Goal: Task Accomplishment & Management: Use online tool/utility

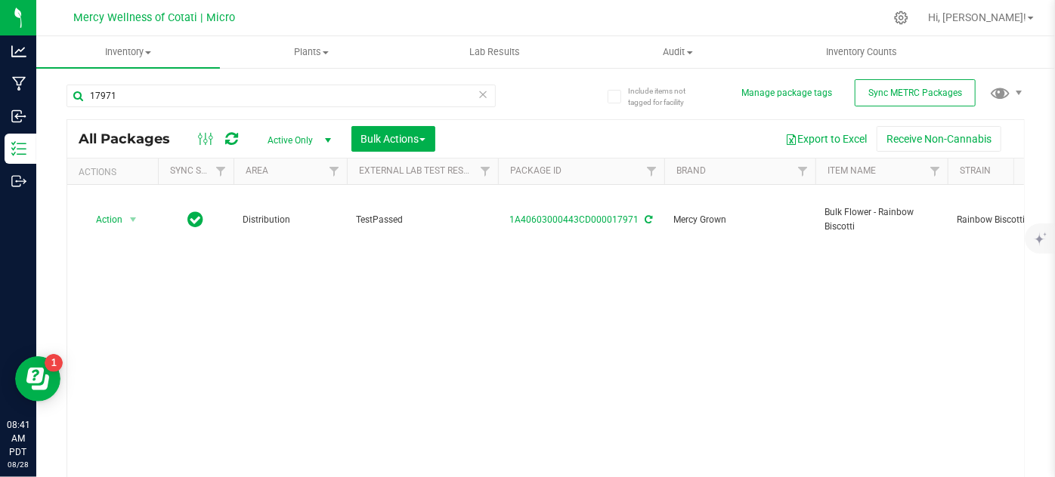
scroll to position [0, 45]
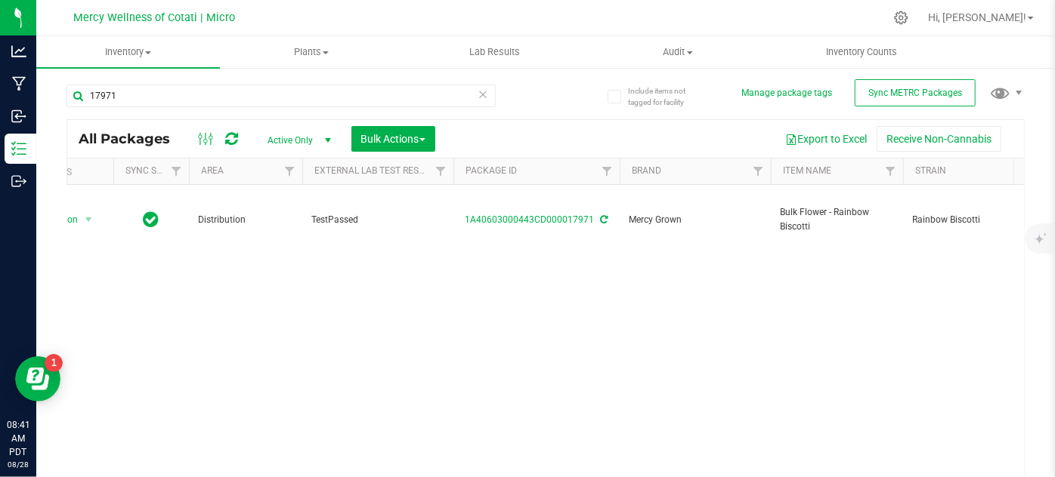
drag, startPoint x: 687, startPoint y: 344, endPoint x: 706, endPoint y: 334, distance: 20.6
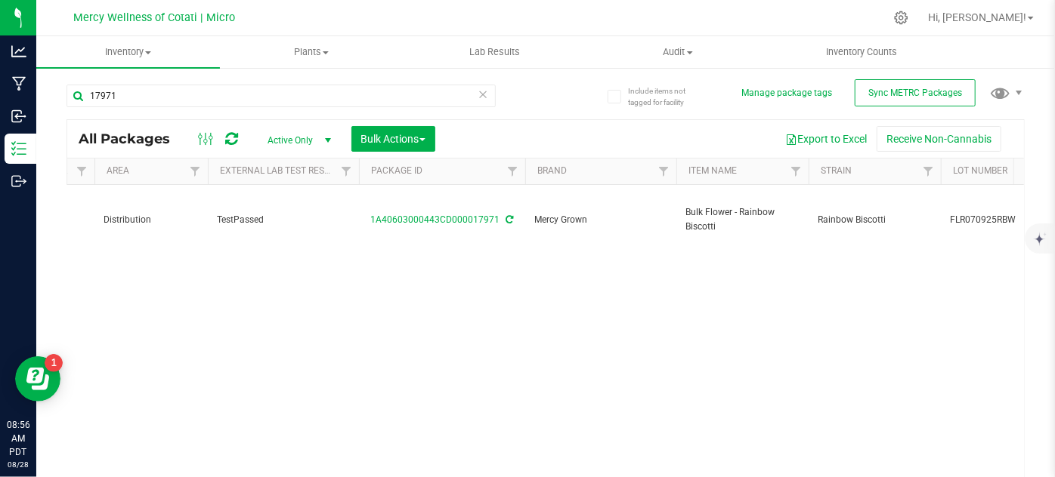
scroll to position [0, 134]
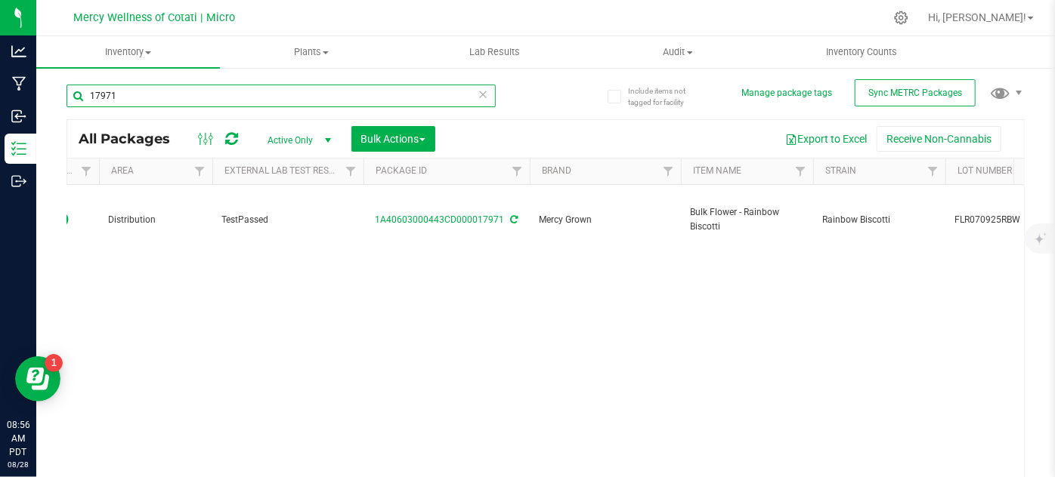
click at [207, 97] on input "17971" at bounding box center [280, 96] width 429 height 23
type input "18031"
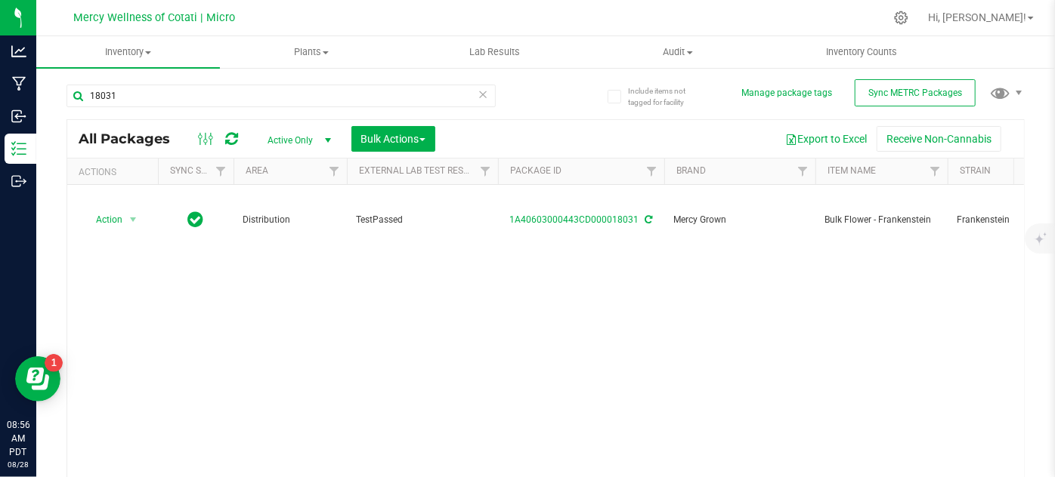
drag, startPoint x: 396, startPoint y: 326, endPoint x: 272, endPoint y: 321, distance: 124.0
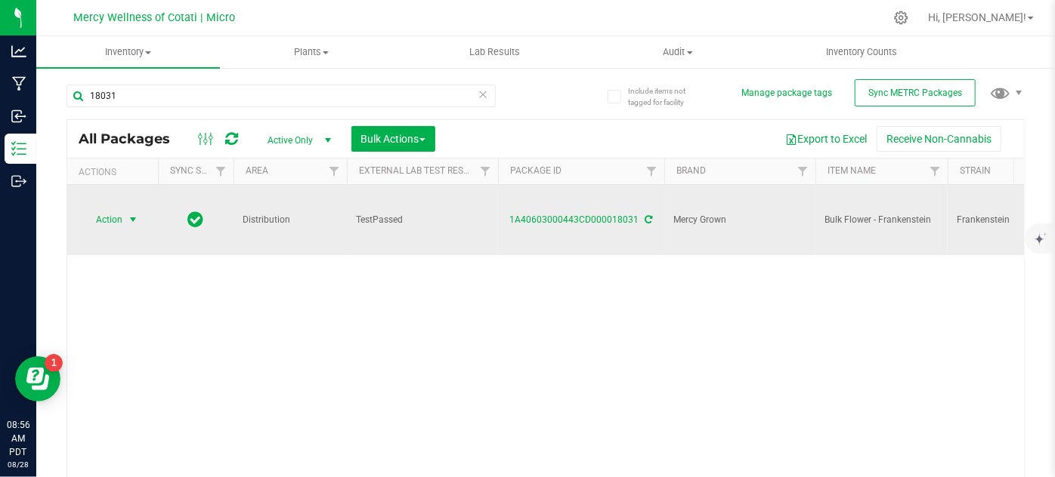
click at [88, 219] on span "Action" at bounding box center [102, 219] width 41 height 21
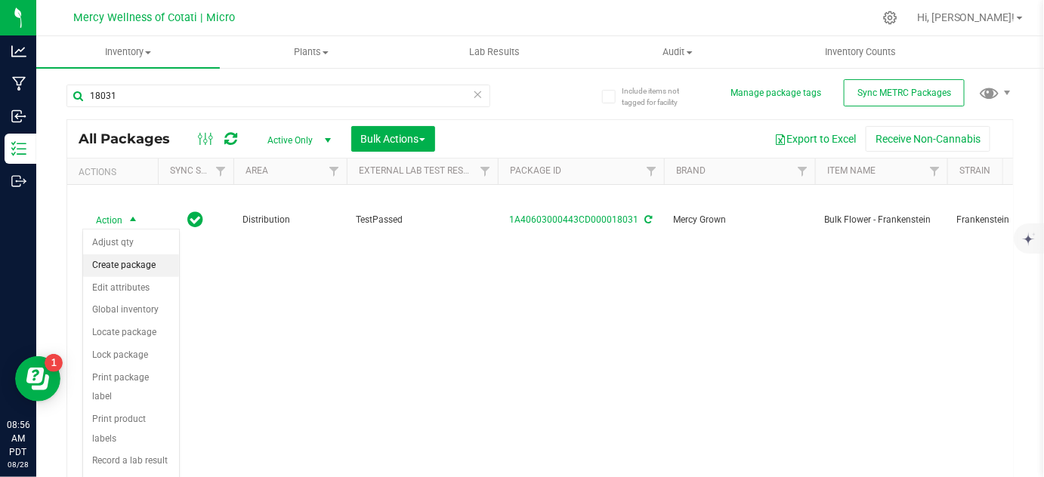
click at [114, 270] on li "Create package" at bounding box center [131, 266] width 96 height 23
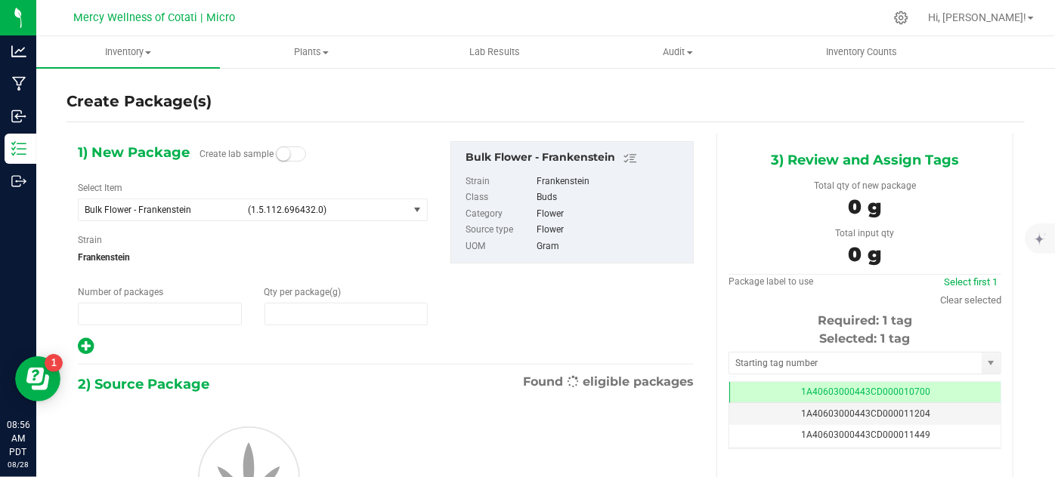
type input "1"
type input "0.0000"
click at [341, 208] on span "(1.5.112.696432.0)" at bounding box center [325, 210] width 154 height 11
click at [412, 207] on span "select" at bounding box center [418, 210] width 12 height 12
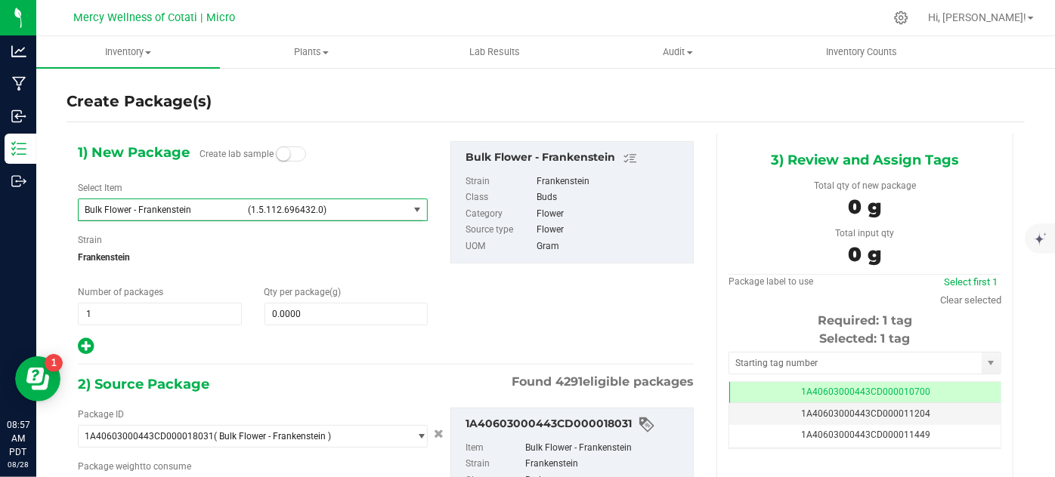
click at [326, 119] on div "Create Package(s)" at bounding box center [545, 102] width 958 height 41
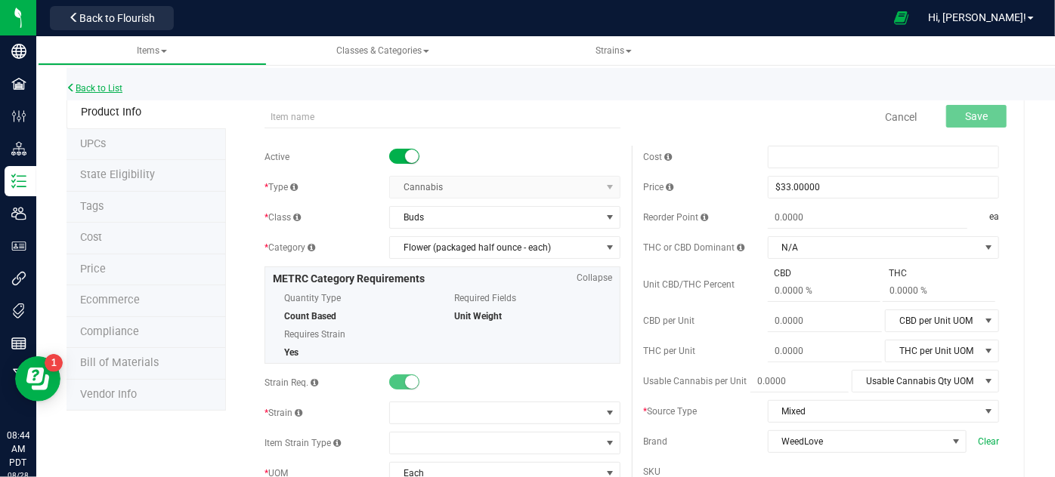
click at [94, 85] on link "Back to List" at bounding box center [94, 88] width 56 height 11
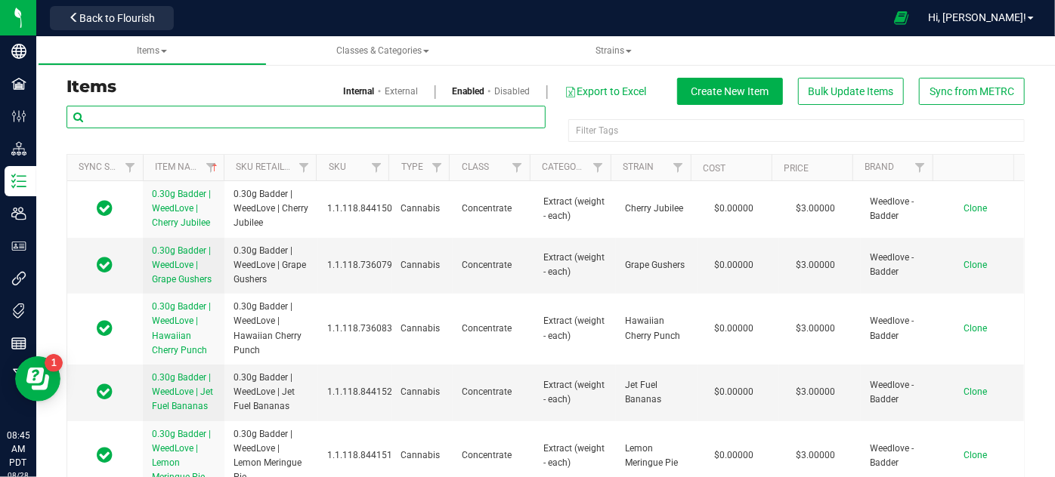
click at [183, 124] on input "text" at bounding box center [305, 117] width 479 height 23
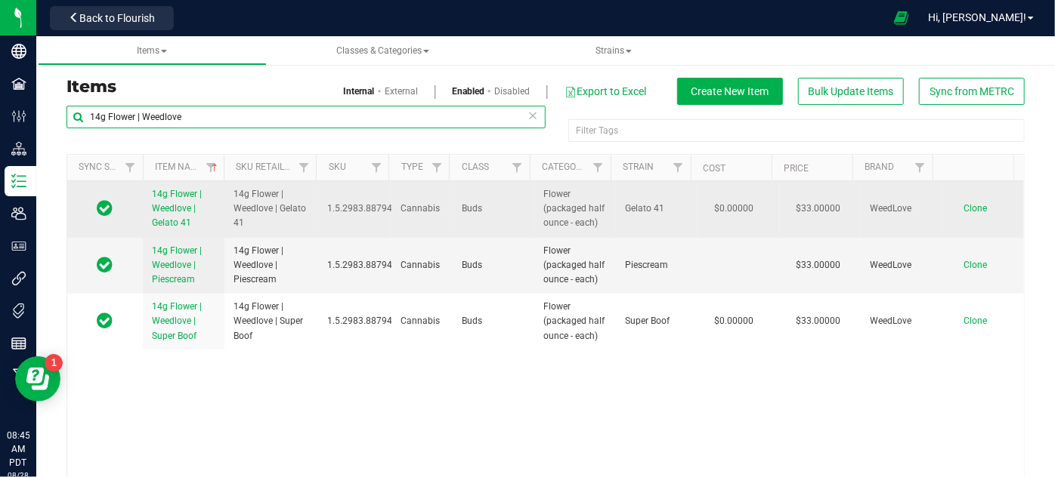
type input "14g Flower | Weedlove"
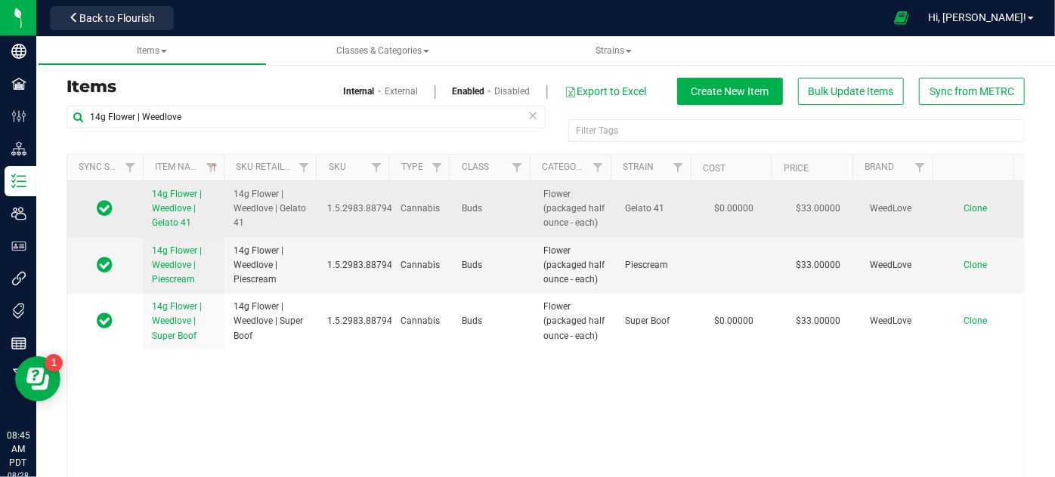
click at [967, 206] on span "Clone" at bounding box center [974, 208] width 23 height 11
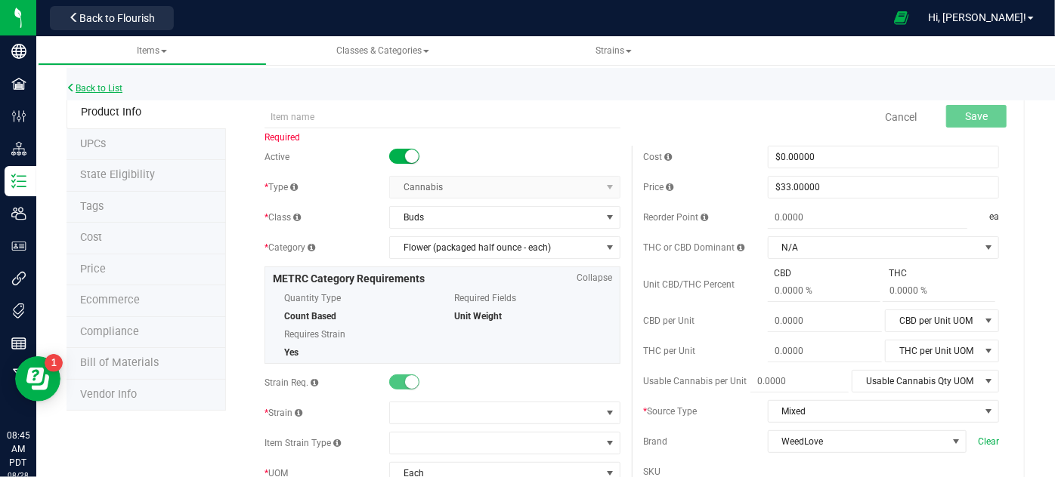
click at [98, 84] on link "Back to List" at bounding box center [94, 88] width 56 height 11
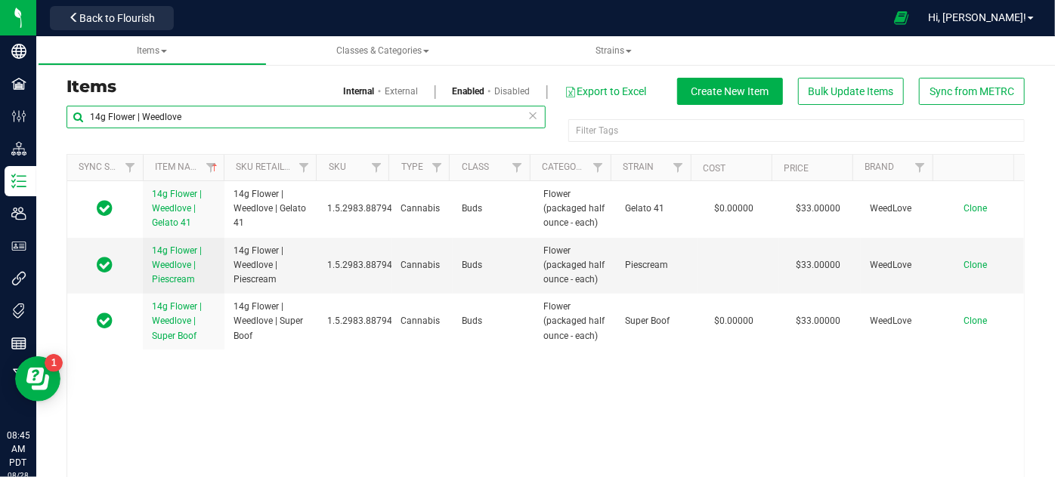
drag, startPoint x: 185, startPoint y: 116, endPoint x: 89, endPoint y: 122, distance: 96.1
click at [89, 122] on input "14g Flower | Weedlove" at bounding box center [305, 117] width 479 height 23
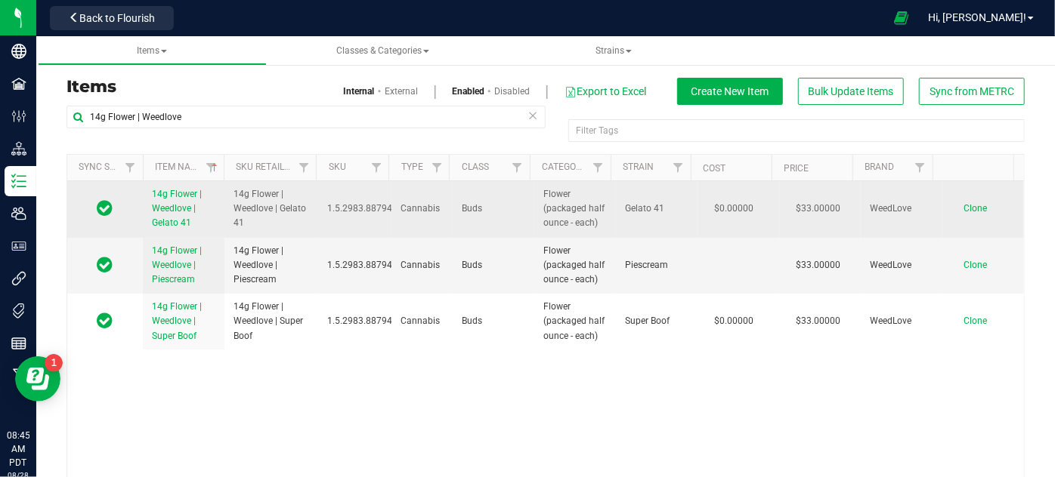
click at [963, 205] on span "Clone" at bounding box center [974, 208] width 23 height 11
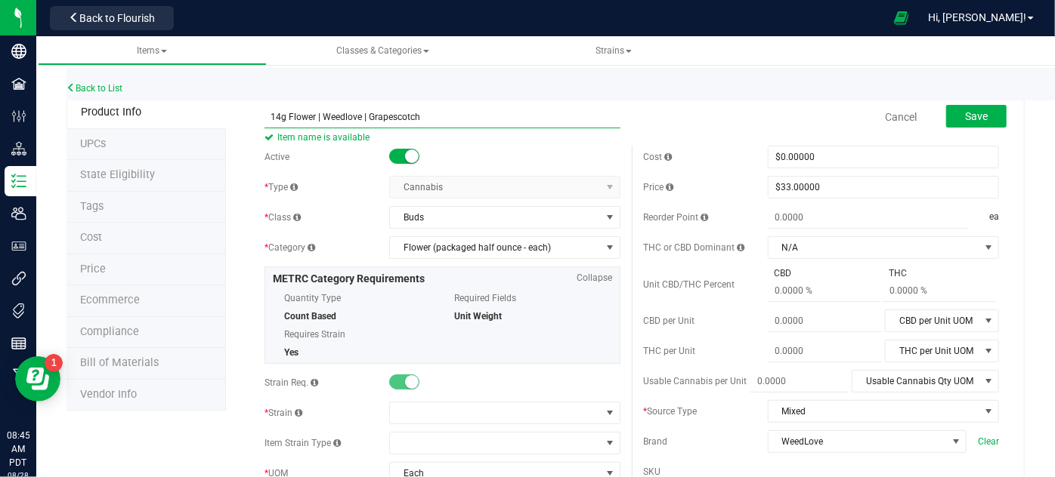
type input "14g Flower | Weedlove | Grapescotch"
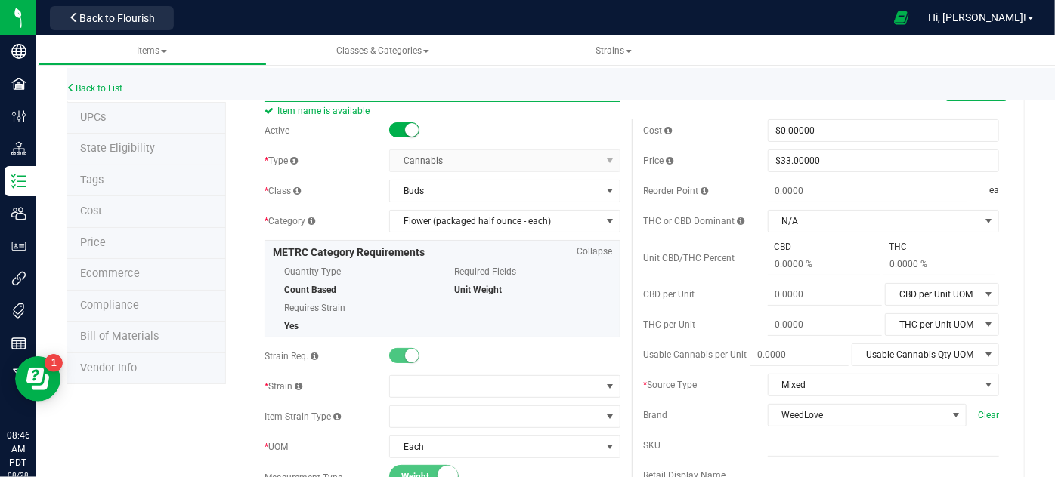
scroll to position [137, 0]
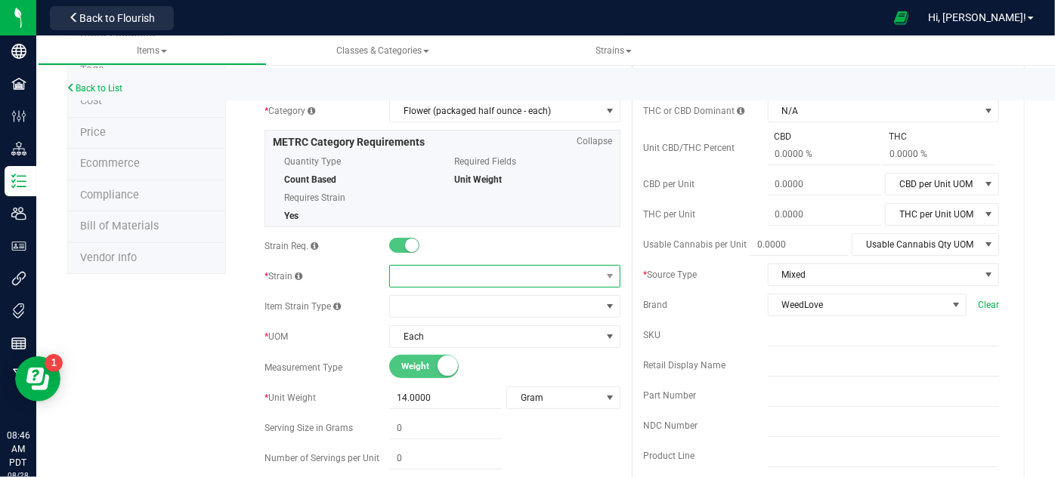
click at [424, 279] on span at bounding box center [495, 276] width 211 height 21
type input "g"
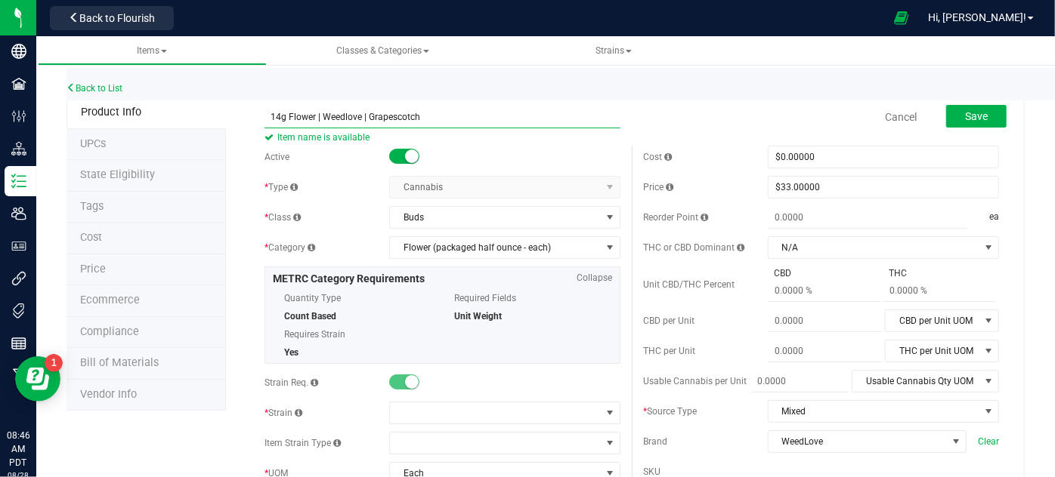
drag, startPoint x: 425, startPoint y: 113, endPoint x: 368, endPoint y: 118, distance: 57.6
click at [368, 118] on input "14g Flower | Weedlove | Grapescotch" at bounding box center [442, 117] width 356 height 23
click at [493, 116] on input "14g Flower | Weedlove | Grapescotch" at bounding box center [442, 117] width 356 height 23
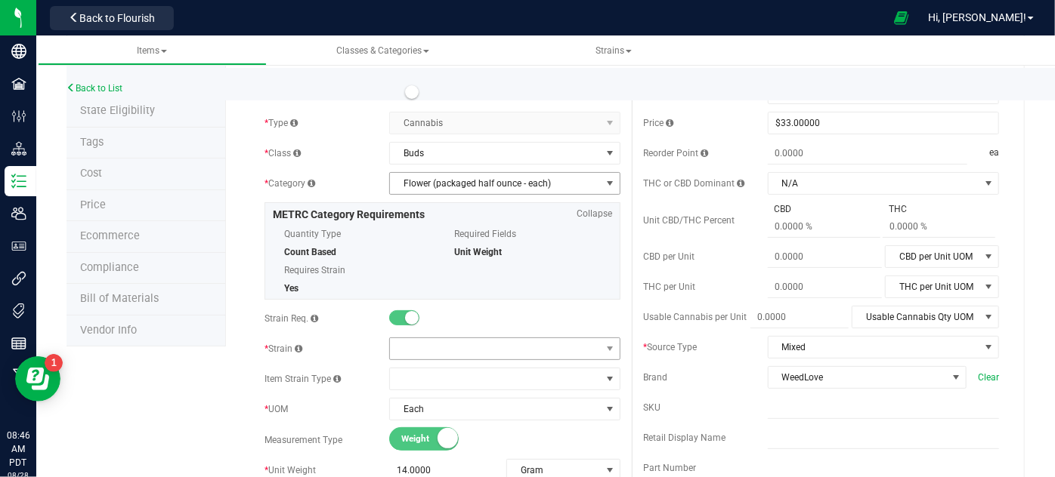
scroll to position [68, 0]
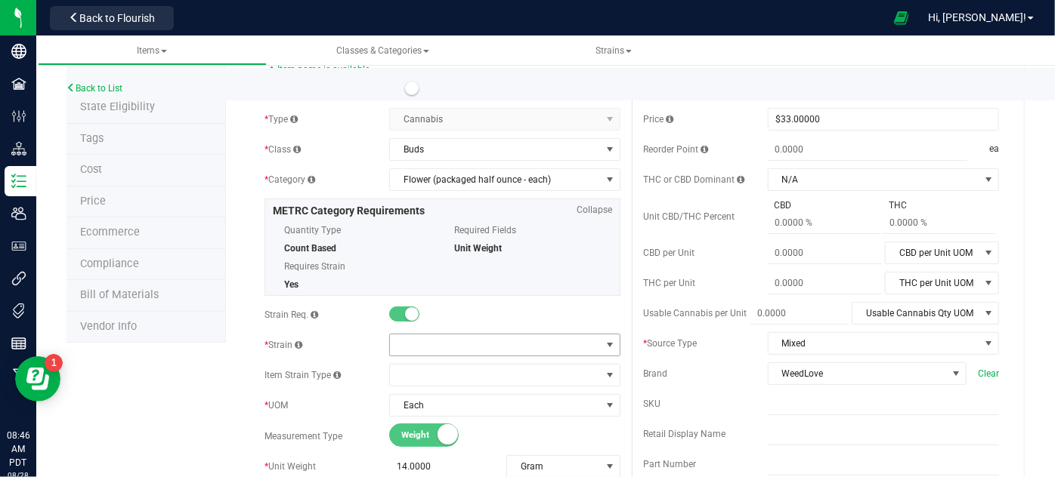
type input "14g Flower | Weedlove | Grapescotch"
click at [608, 350] on span at bounding box center [610, 345] width 12 height 12
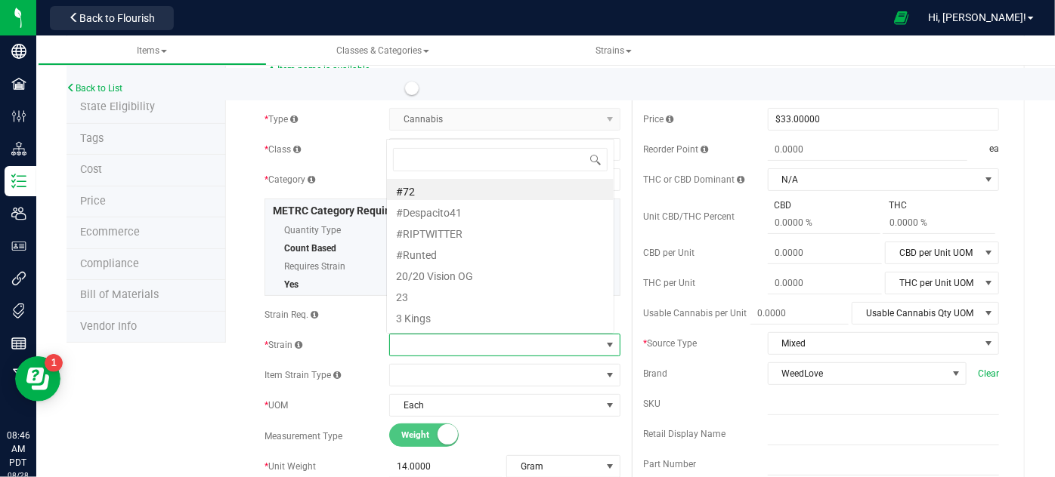
scroll to position [22, 225]
type input "Grapesco"
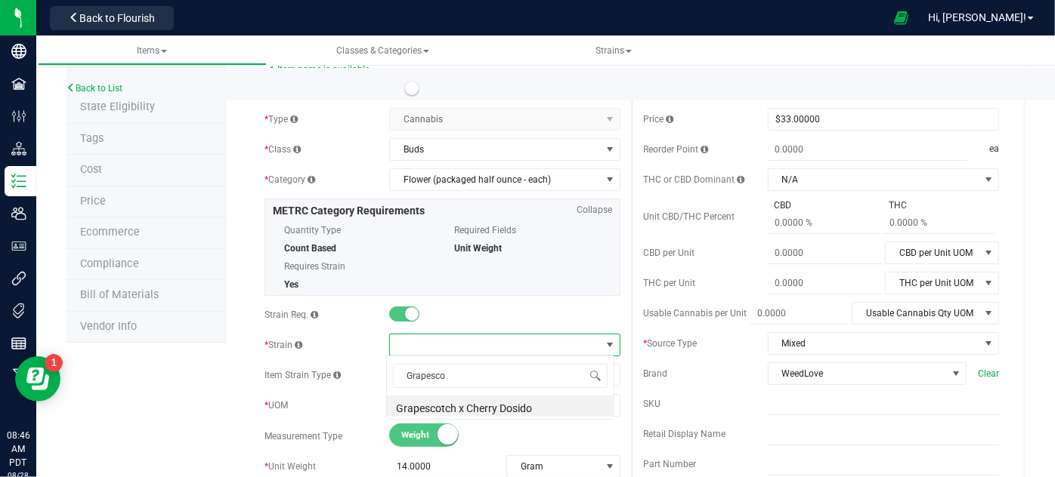
scroll to position [0, 0]
drag, startPoint x: 456, startPoint y: 370, endPoint x: 387, endPoint y: 370, distance: 69.5
click at [387, 370] on span "Grapesco" at bounding box center [500, 376] width 227 height 36
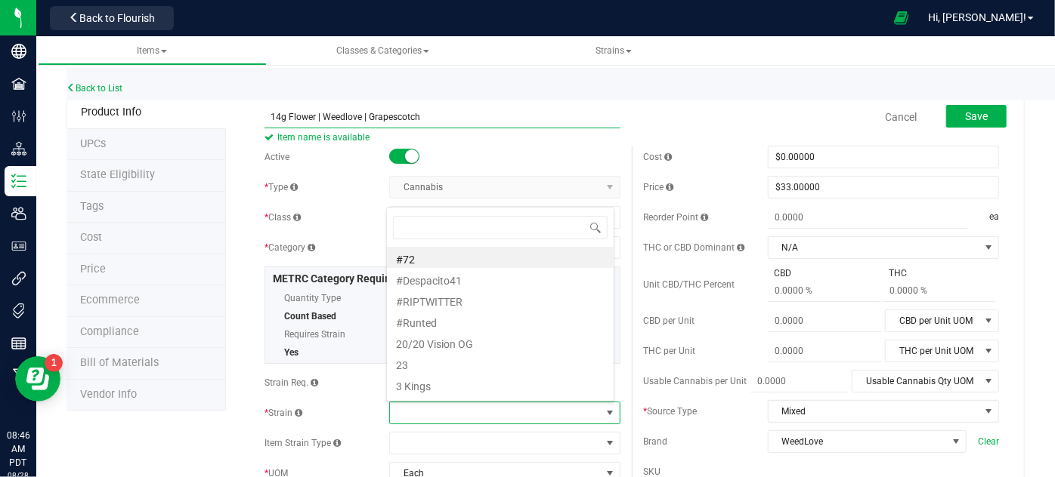
click at [364, 116] on input "14g Flower | Weedlove | Grapescotch" at bounding box center [442, 117] width 356 height 23
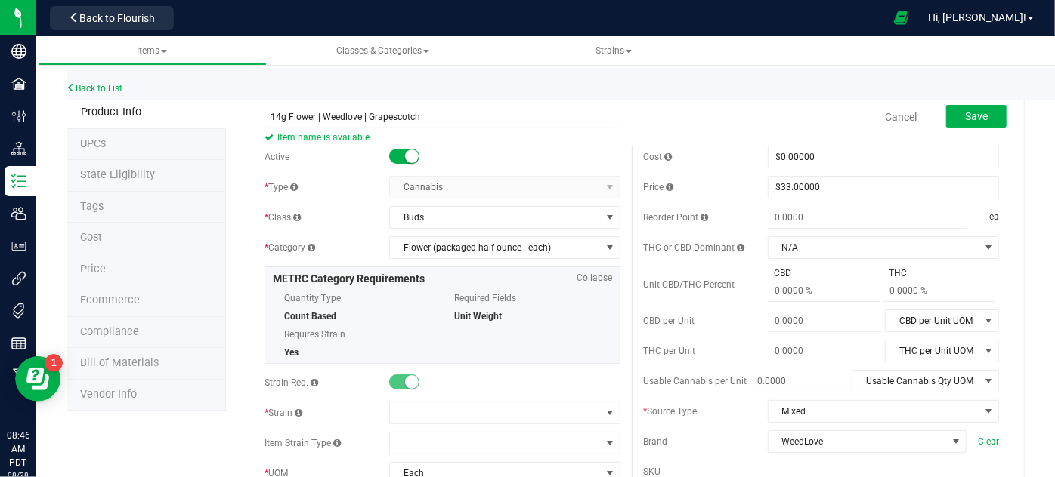
click at [366, 116] on input "14g Flower | Weedlove | Grapescotch" at bounding box center [442, 117] width 356 height 23
type input "14g Flower | Weedlove |Grapescotch"
click at [690, 104] on div "Cancel Save" at bounding box center [820, 117] width 378 height 38
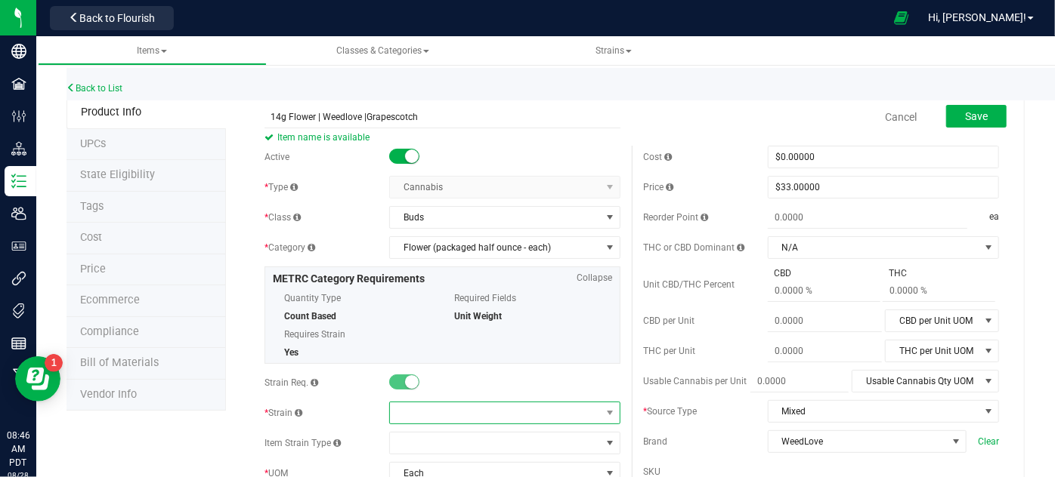
click at [498, 409] on span at bounding box center [495, 413] width 211 height 21
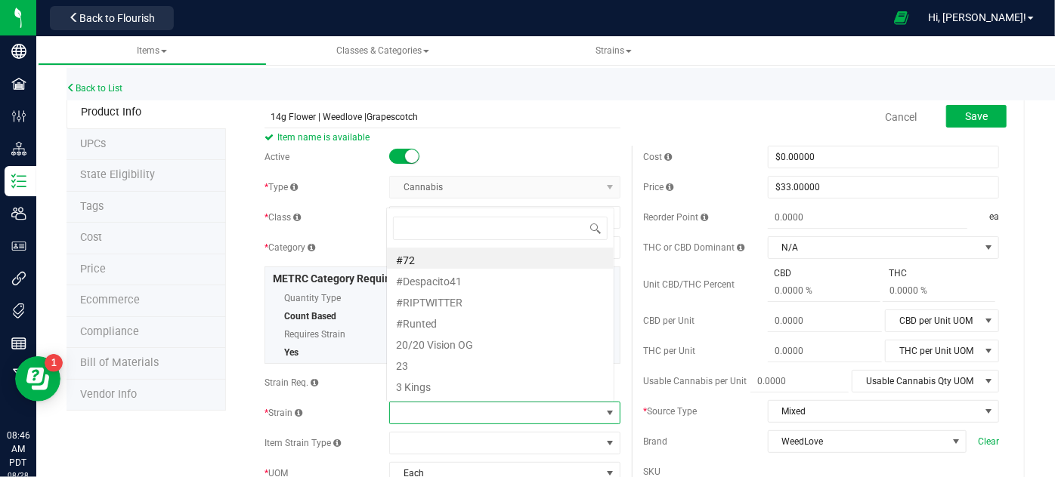
scroll to position [22, 225]
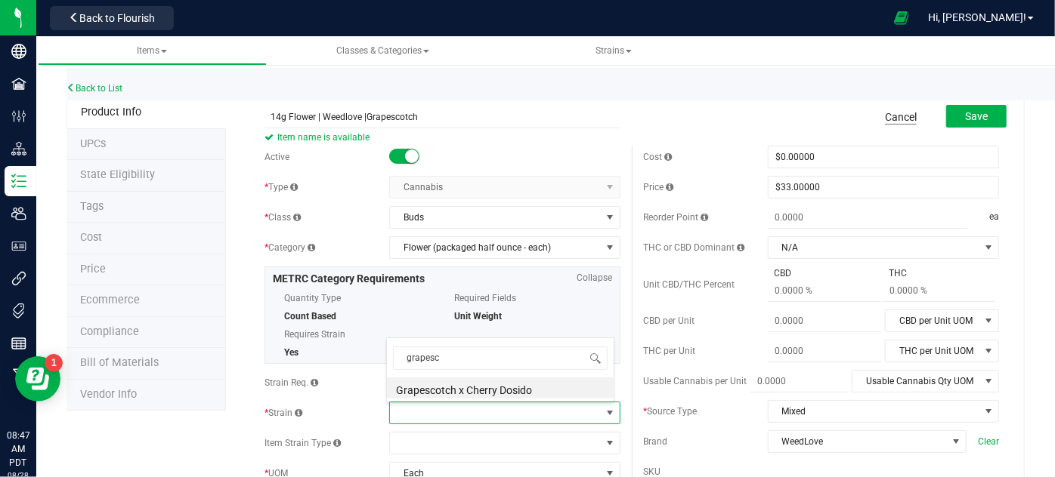
type input "grapesc"
click at [885, 110] on link "Cancel" at bounding box center [901, 117] width 32 height 15
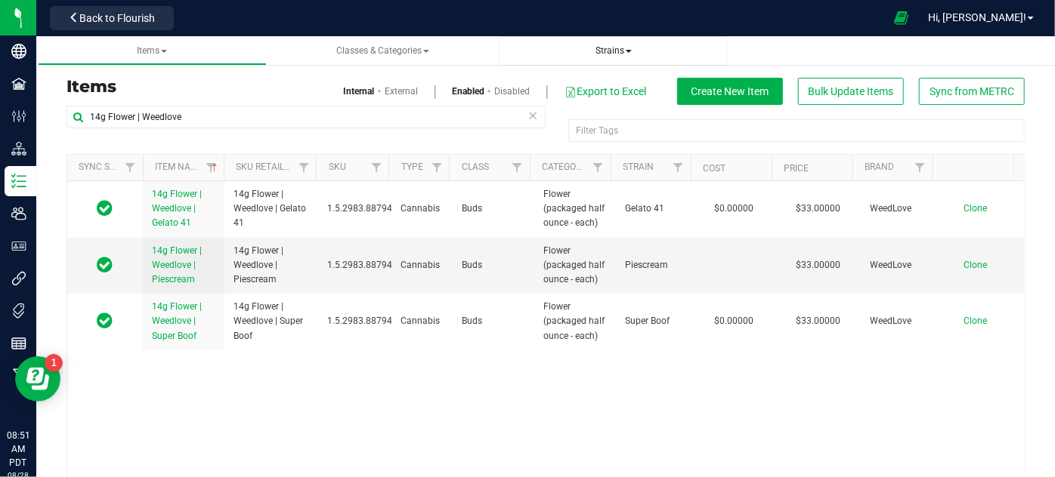
click at [607, 56] on span "Strains" at bounding box center [613, 50] width 36 height 11
click at [554, 95] on span "All strains" at bounding box center [544, 91] width 46 height 12
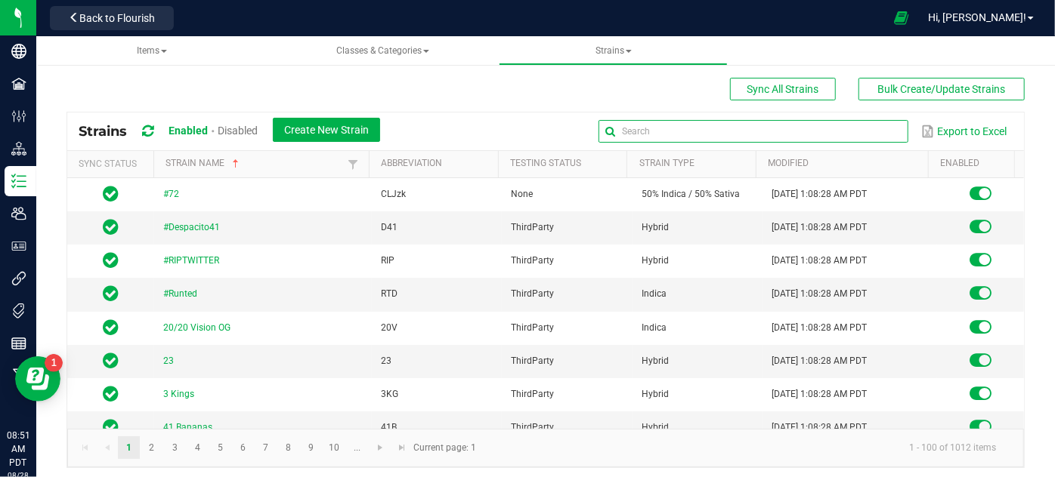
click at [848, 131] on input "text" at bounding box center [753, 131] width 310 height 23
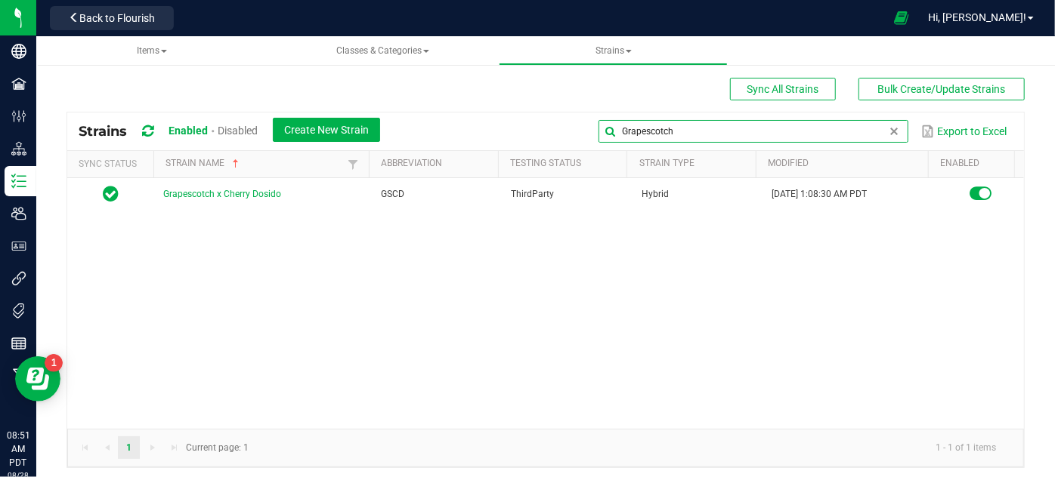
click at [636, 132] on input "Grapescotch" at bounding box center [753, 131] width 310 height 23
type input "Grape scotch"
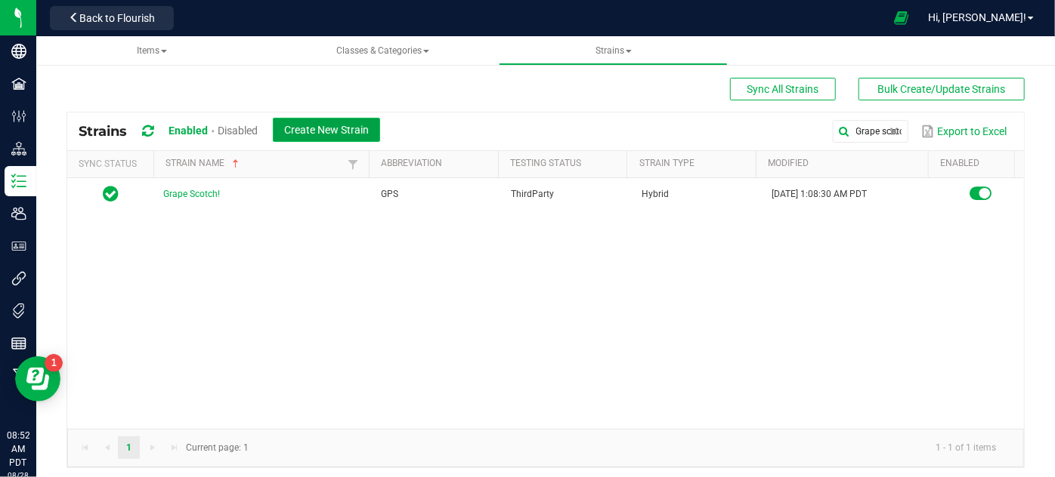
click at [335, 137] on button "Create New Strain" at bounding box center [326, 130] width 107 height 24
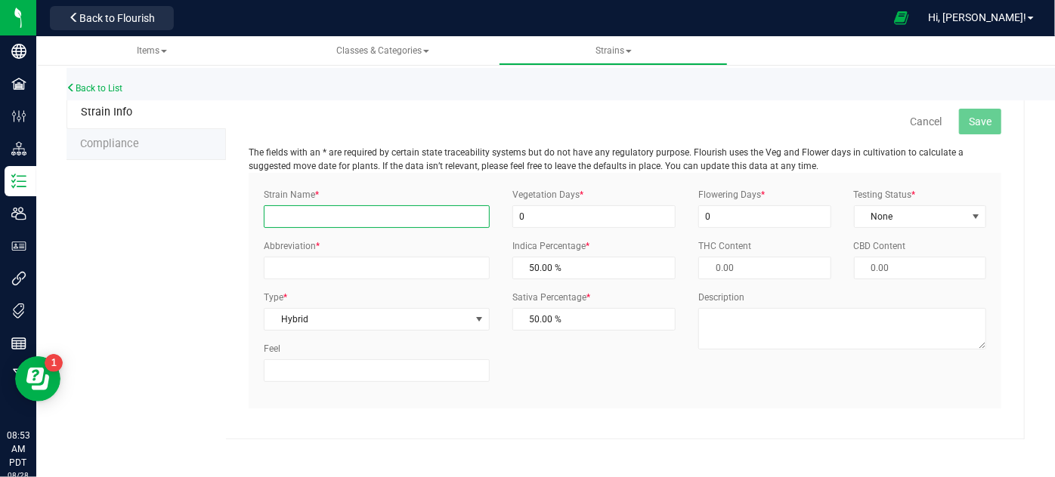
click at [406, 217] on input "Strain Name *" at bounding box center [377, 216] width 226 height 23
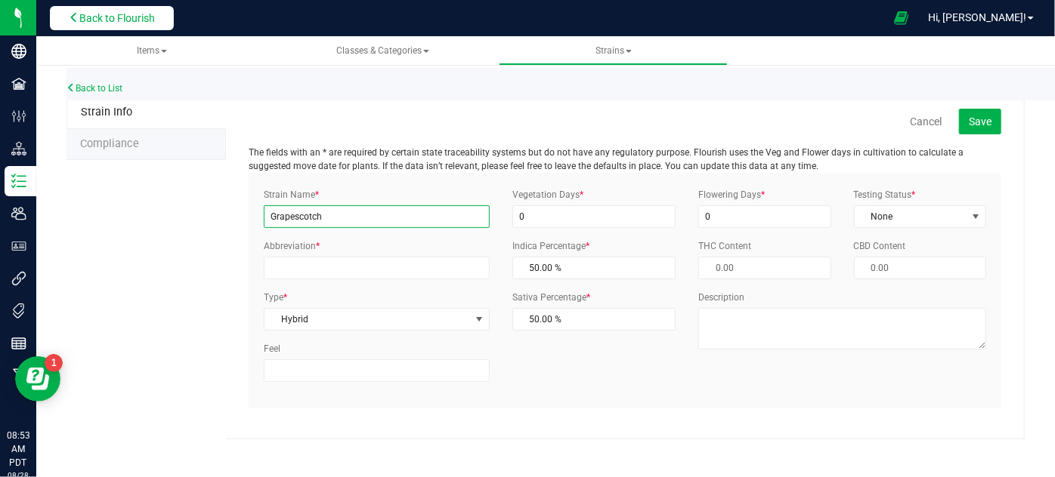
type input "Grapescotch"
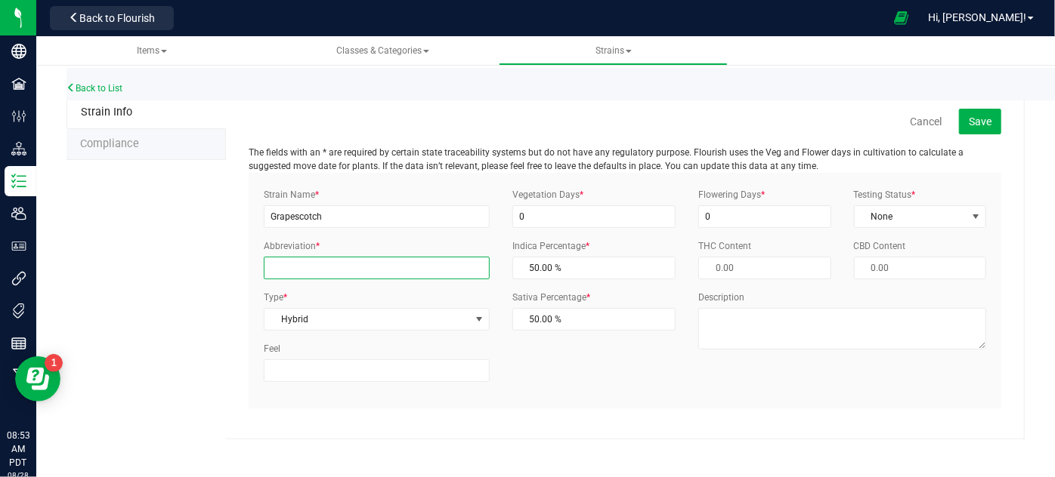
click at [384, 266] on input "Abbreviation *" at bounding box center [377, 268] width 226 height 23
type input "GPS"
click at [329, 317] on span "Hybrid" at bounding box center [366, 319] width 205 height 21
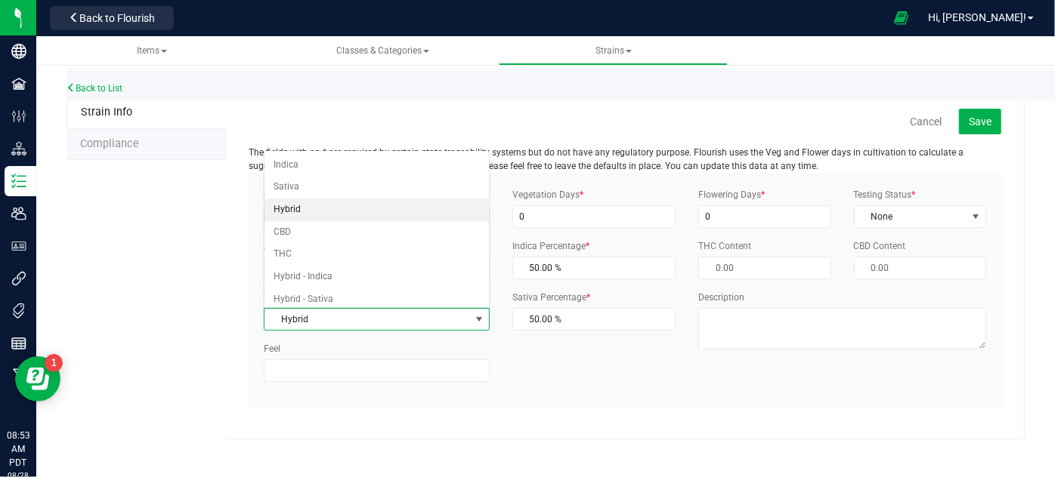
click at [342, 317] on span "Hybrid" at bounding box center [366, 319] width 205 height 21
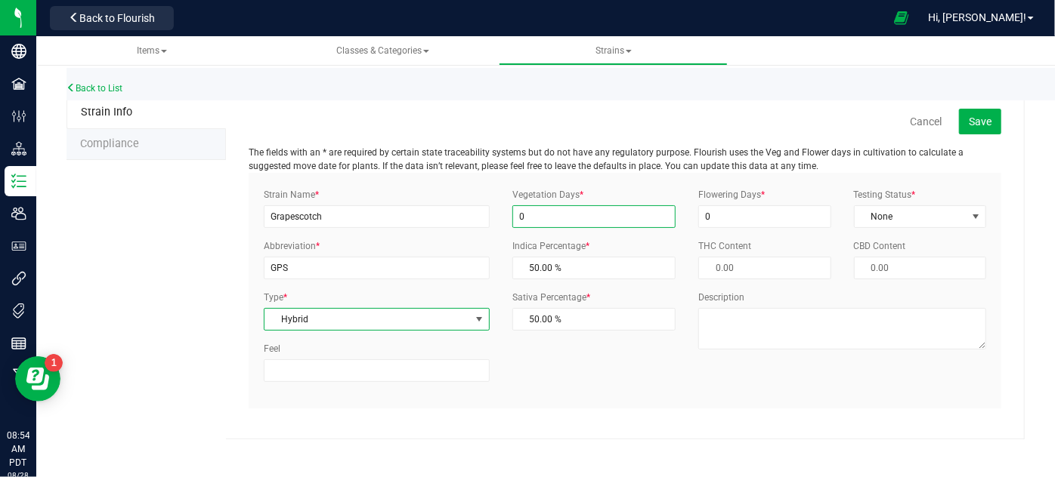
click at [534, 221] on input "0" at bounding box center [593, 216] width 163 height 23
type input "0"
type input "99"
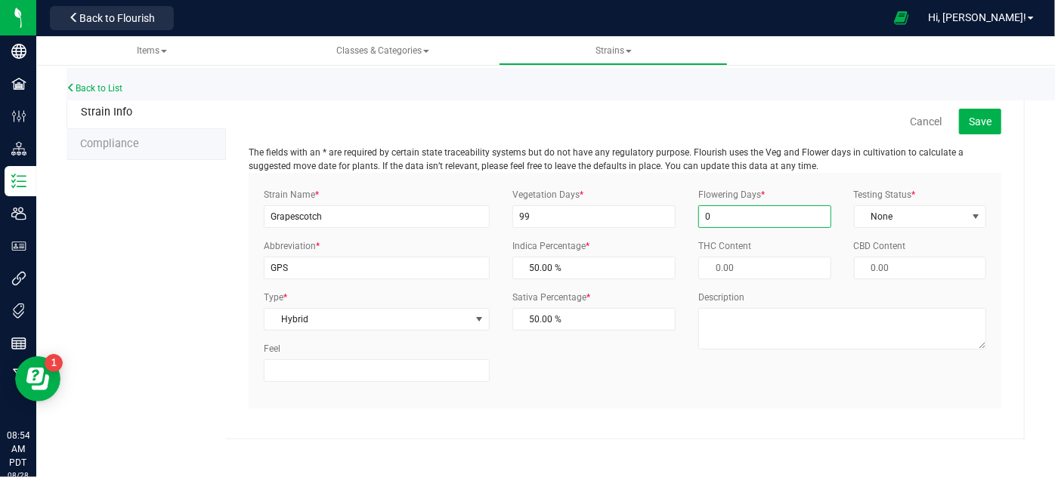
drag, startPoint x: 715, startPoint y: 212, endPoint x: 698, endPoint y: 219, distance: 18.9
click at [698, 219] on input "0" at bounding box center [764, 216] width 132 height 23
type input "99"
click at [860, 221] on span "None" at bounding box center [910, 216] width 112 height 21
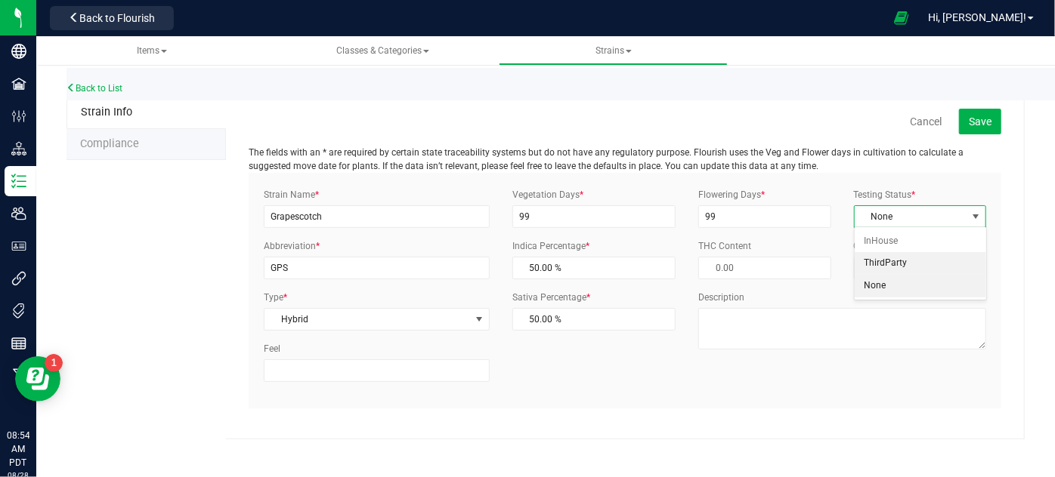
click at [882, 259] on li "ThirdParty" at bounding box center [919, 263] width 131 height 23
click at [976, 124] on span "Save" at bounding box center [979, 122] width 23 height 12
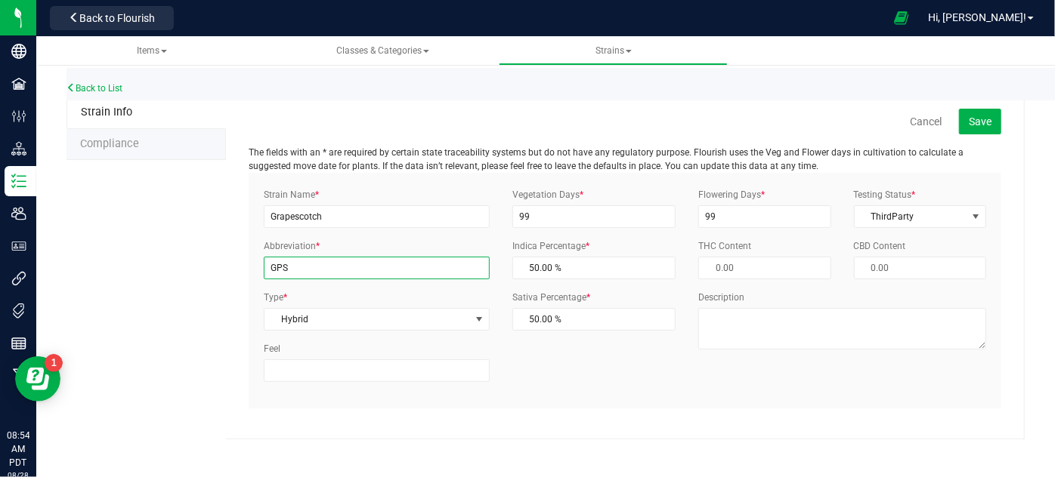
click at [336, 264] on input "GPS" at bounding box center [377, 268] width 226 height 23
type input "GPSC"
click at [973, 114] on button "Save" at bounding box center [980, 122] width 42 height 26
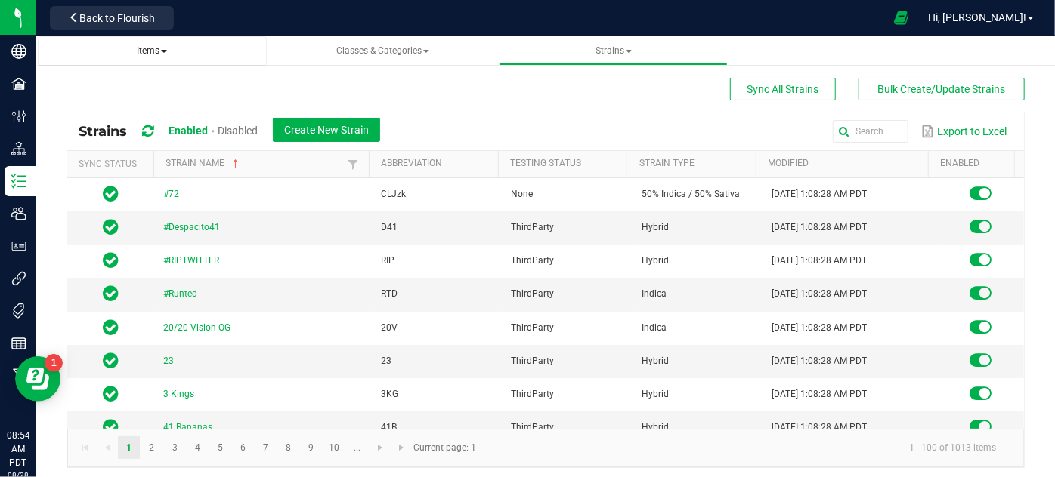
click at [155, 51] on span "Items" at bounding box center [152, 50] width 30 height 11
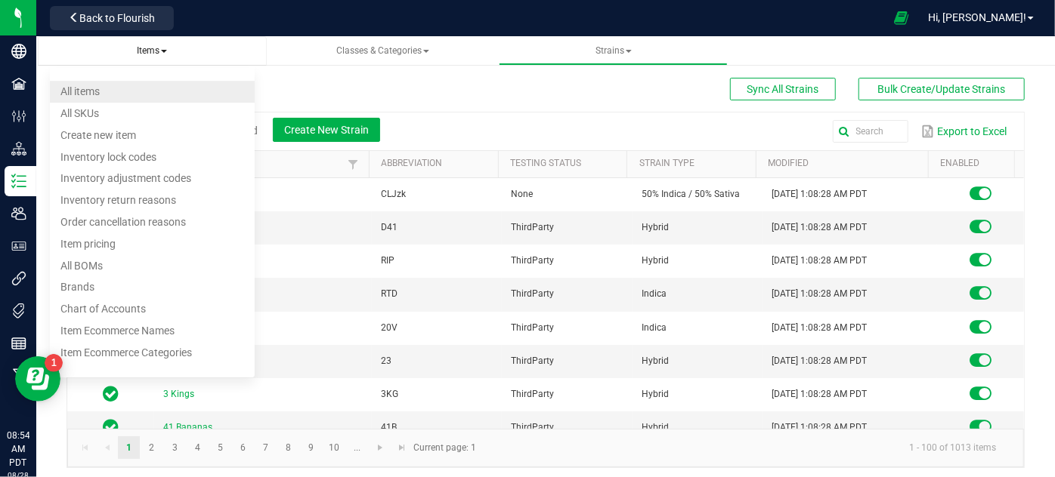
click at [130, 82] on li "All items" at bounding box center [152, 92] width 205 height 22
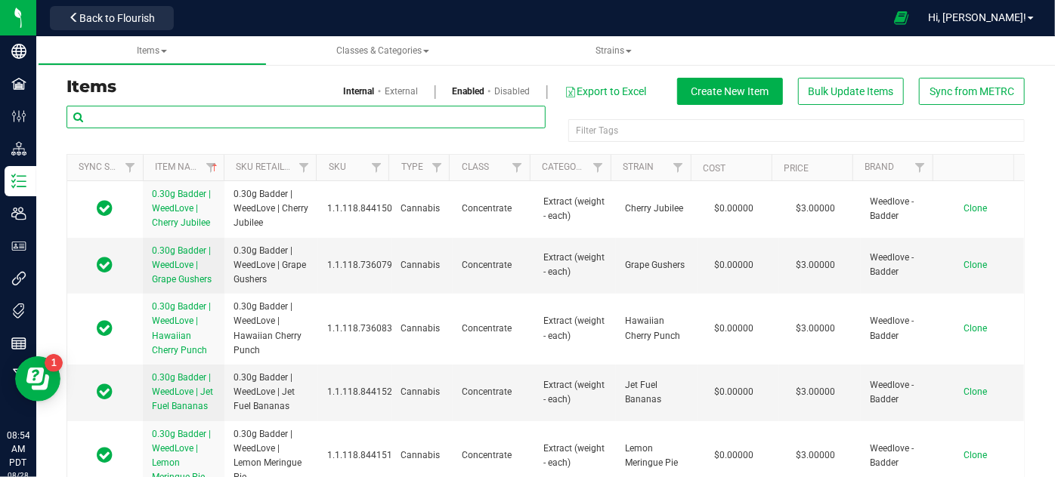
click at [157, 117] on input "text" at bounding box center [305, 117] width 479 height 23
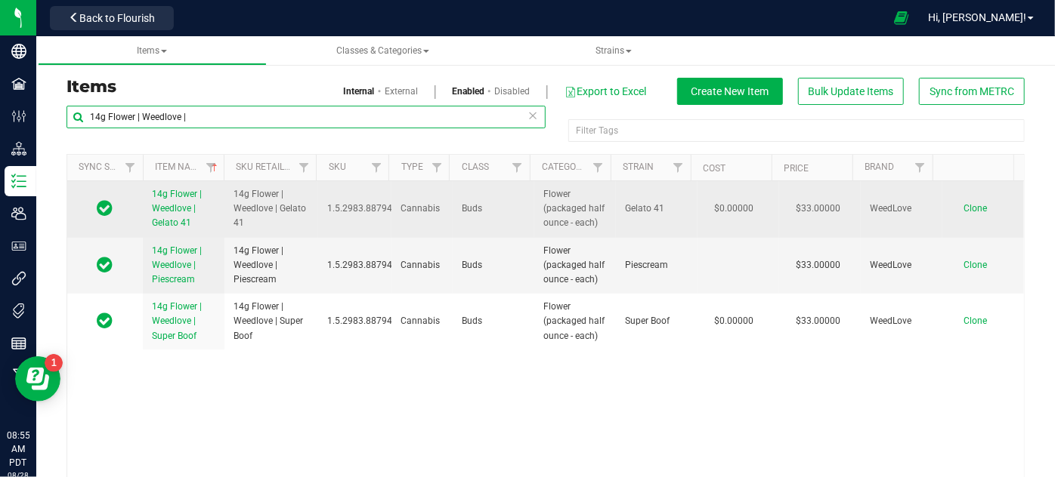
type input "14g Flower | Weedlove |"
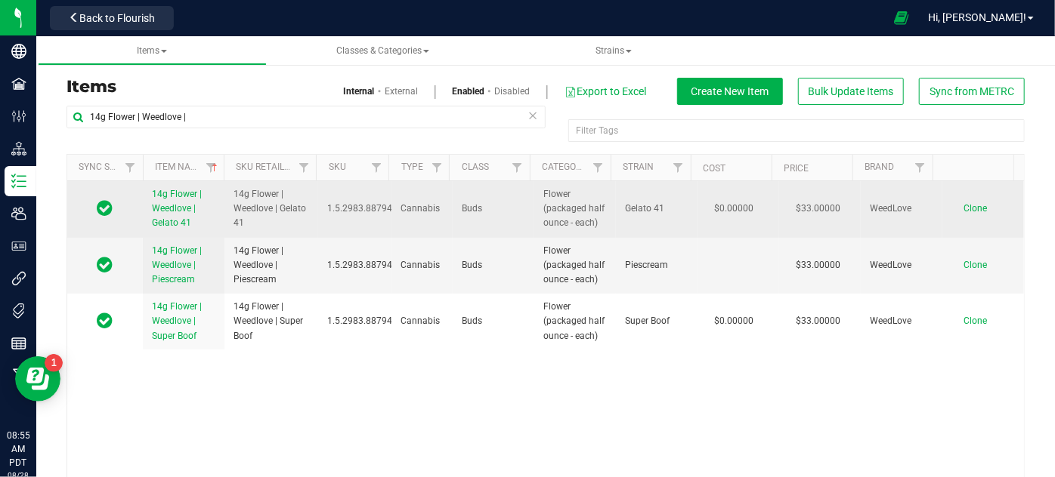
click at [963, 207] on span "Clone" at bounding box center [974, 208] width 23 height 11
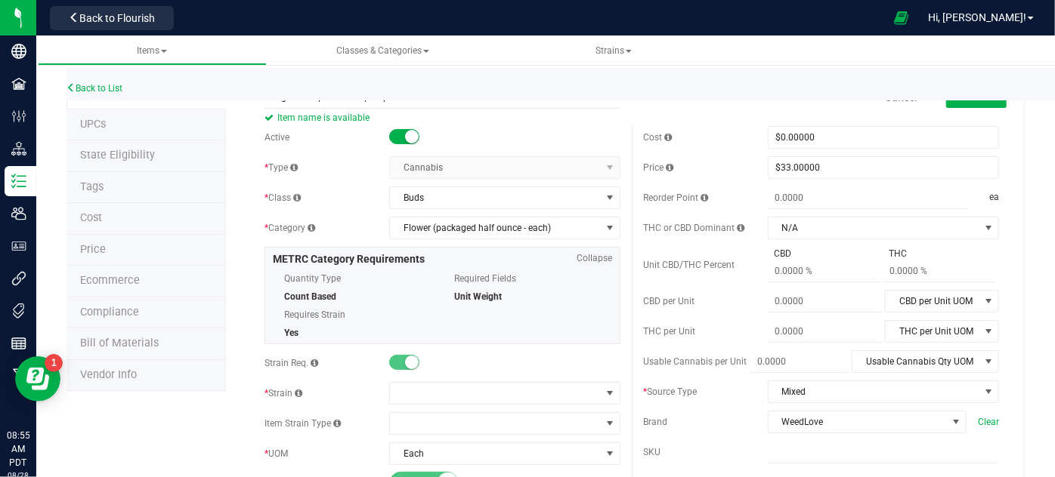
scroll to position [51, 0]
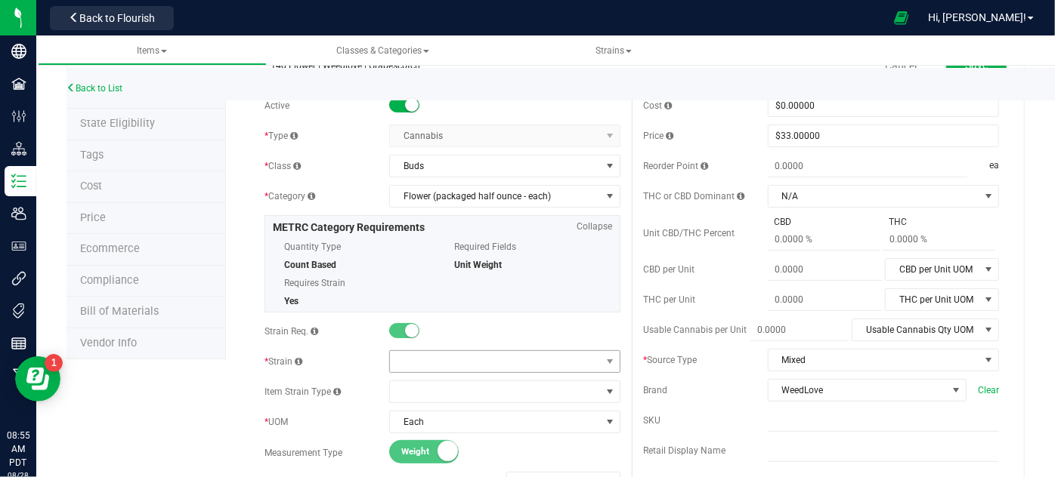
type input "14g Flower | Weedlove | Grapescotch"
click at [487, 357] on span at bounding box center [495, 361] width 211 height 21
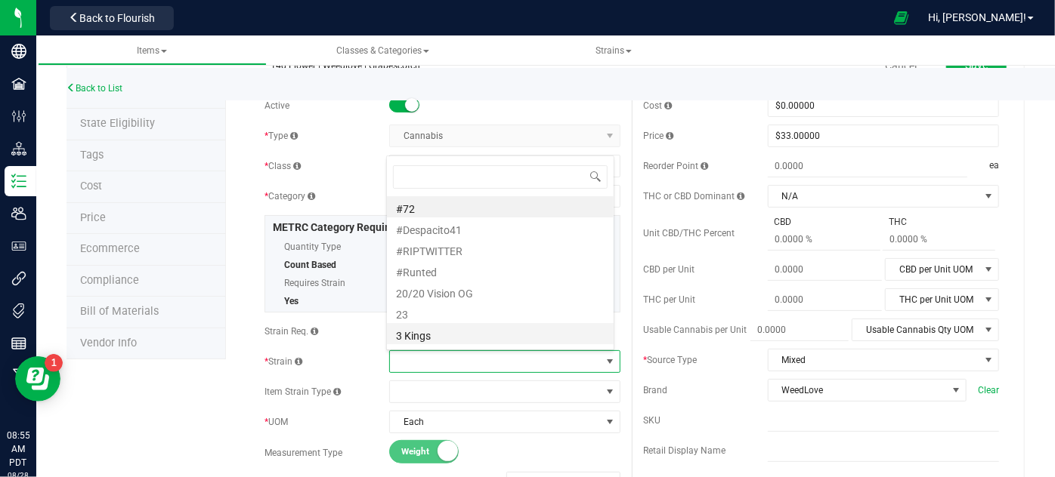
scroll to position [22, 225]
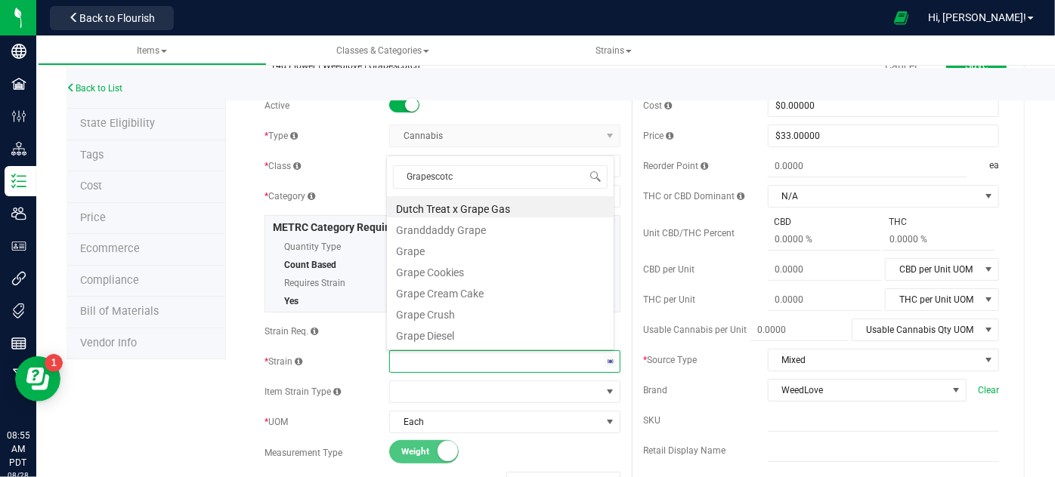
type input "Grapescotch"
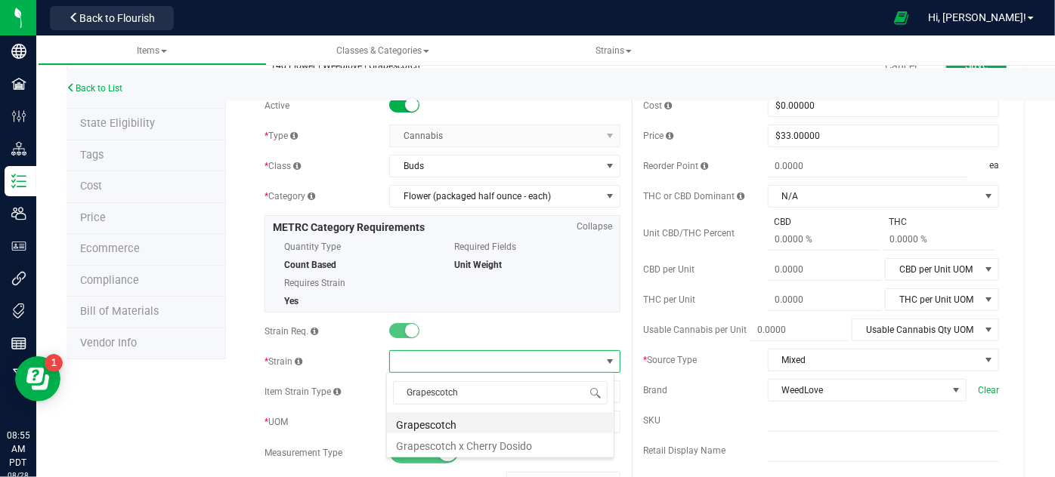
click at [481, 420] on li "Grapescotch" at bounding box center [500, 422] width 227 height 21
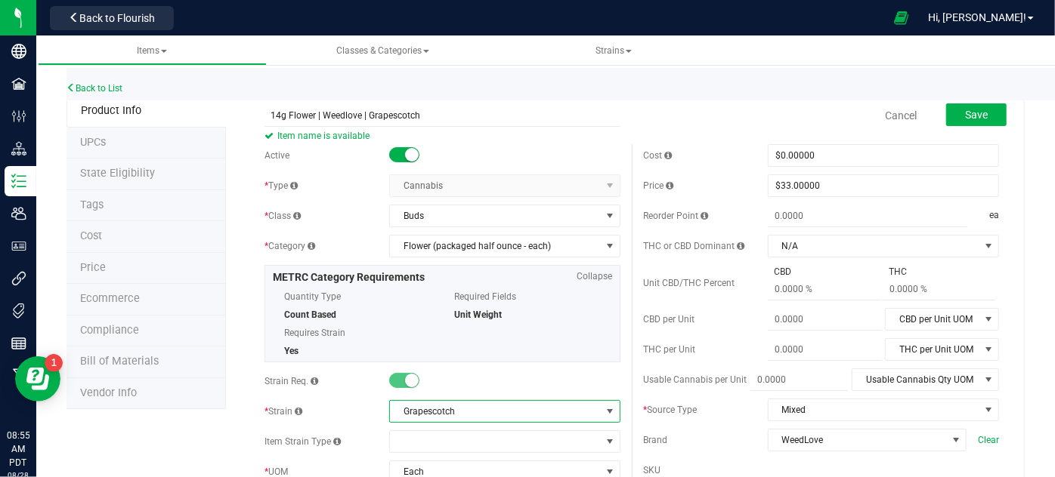
scroll to position [0, 0]
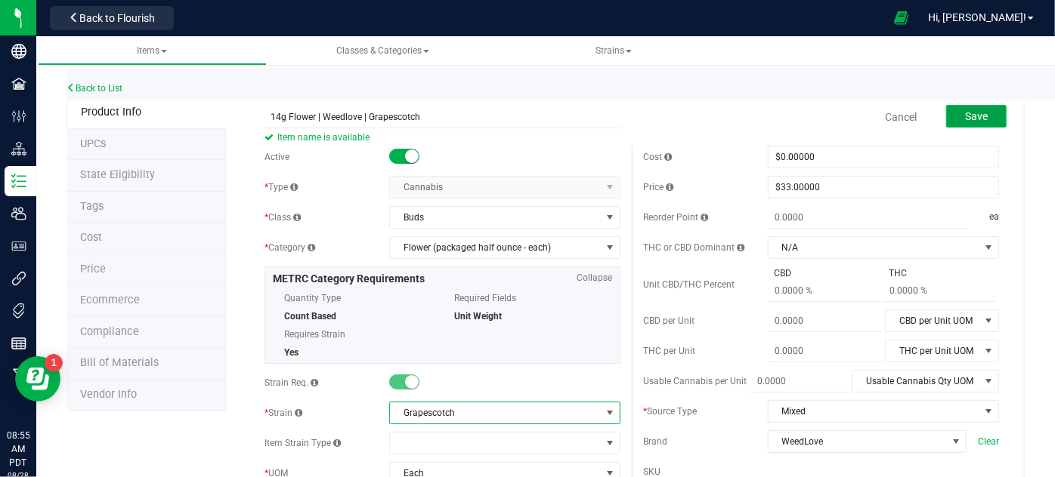
click at [991, 108] on button "Save" at bounding box center [976, 116] width 60 height 23
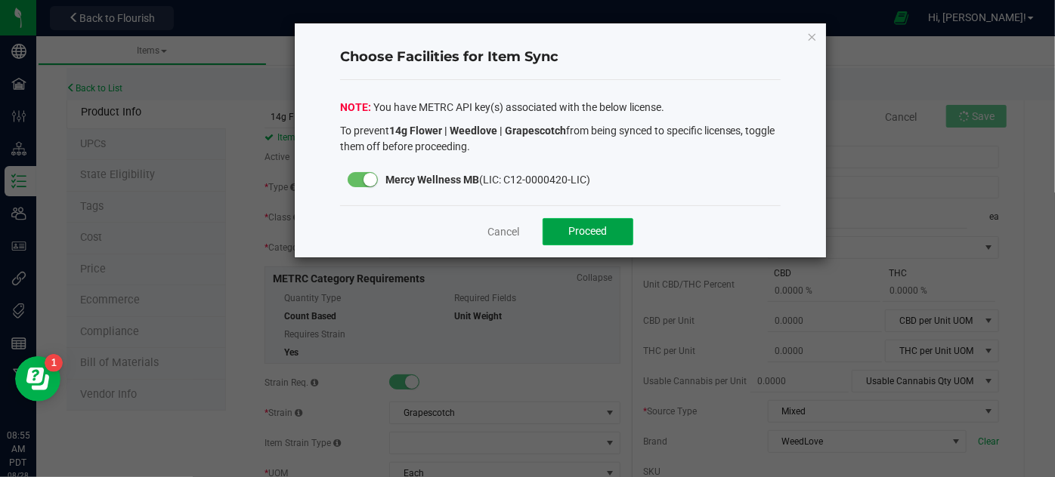
click at [557, 231] on button "Proceed" at bounding box center [587, 231] width 91 height 27
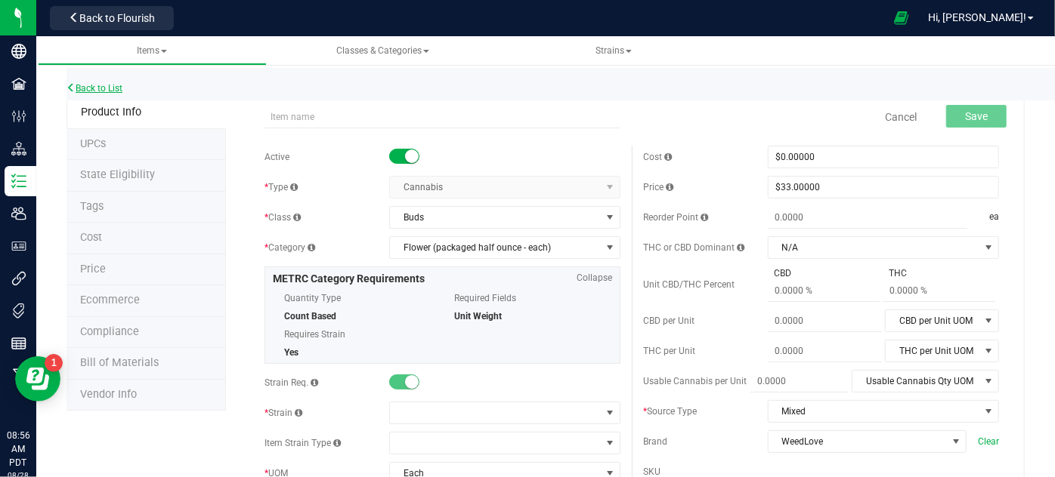
click at [104, 83] on link "Back to List" at bounding box center [94, 88] width 56 height 11
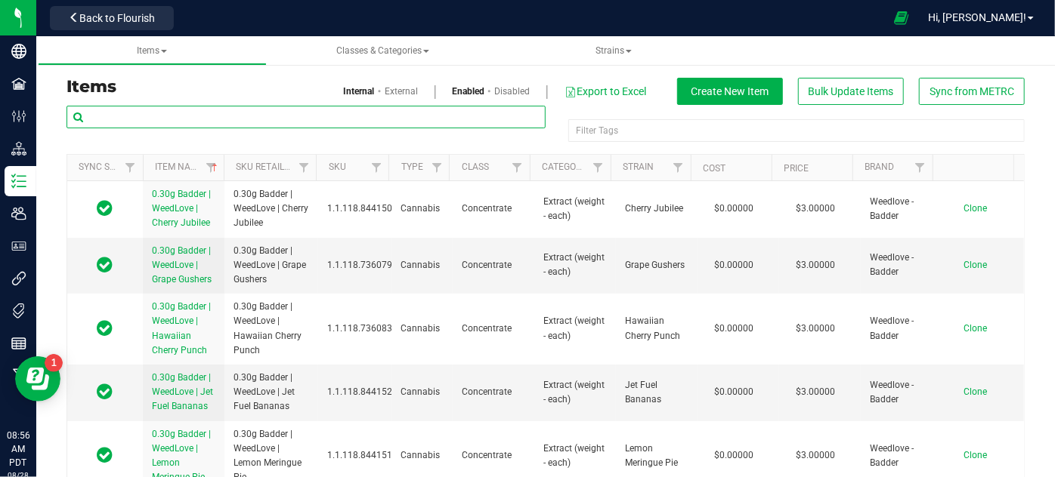
click at [212, 120] on input "text" at bounding box center [305, 117] width 479 height 23
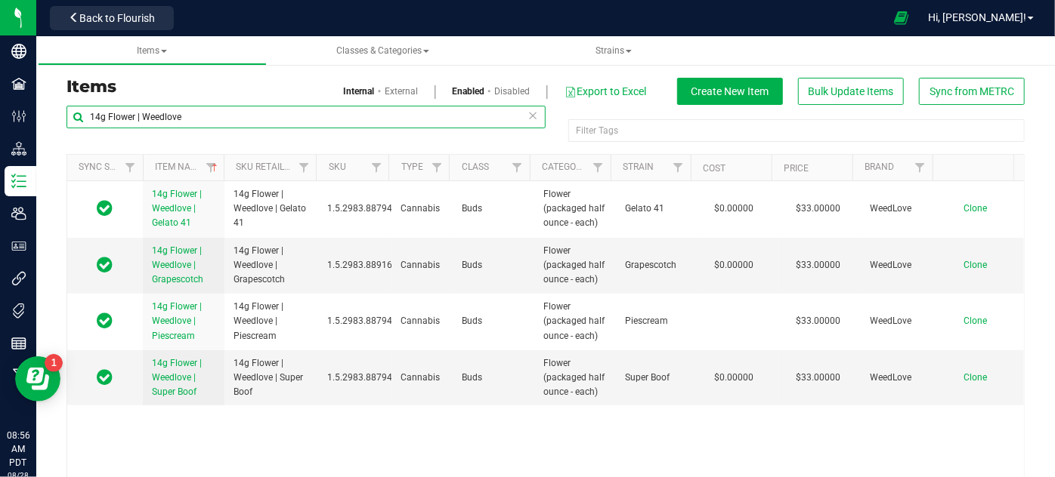
type input "14g Flower | Weedlove"
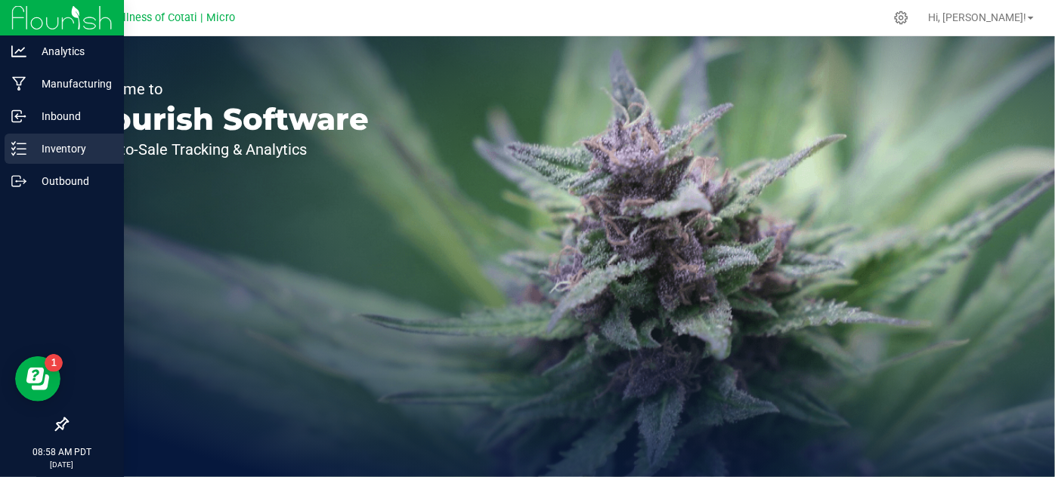
click at [63, 147] on p "Inventory" at bounding box center [71, 149] width 91 height 18
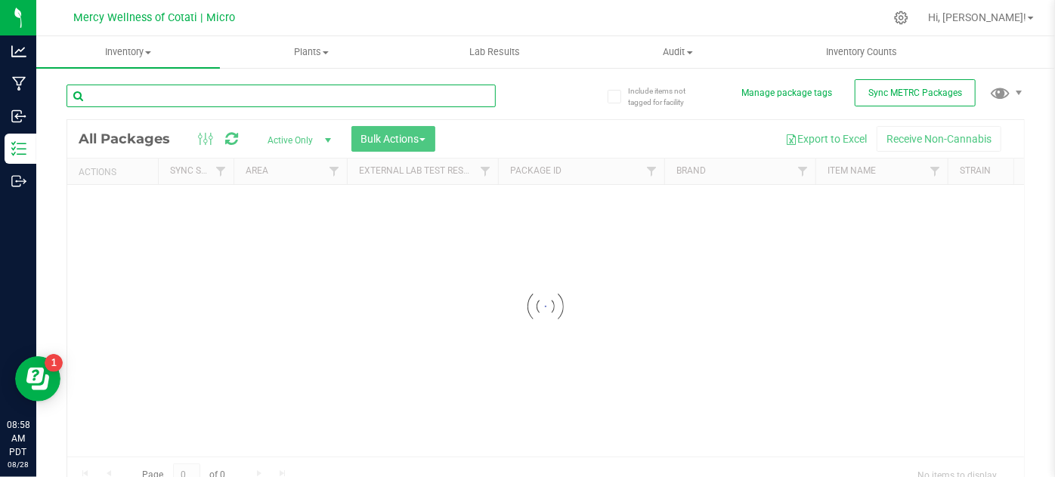
click at [225, 95] on div "Inventory All packages All inventory Waste log Create inventory Plants All plan…" at bounding box center [545, 256] width 1018 height 441
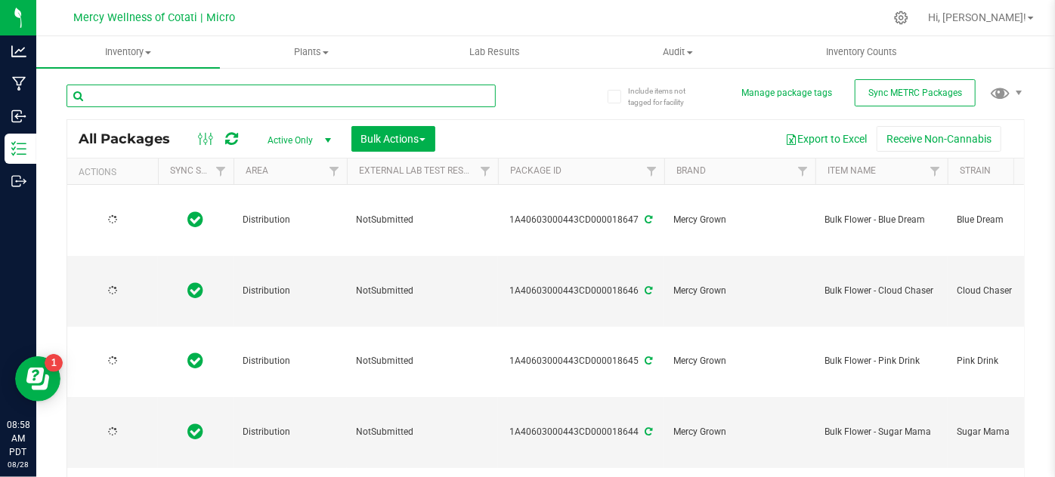
type input "[DATE]"
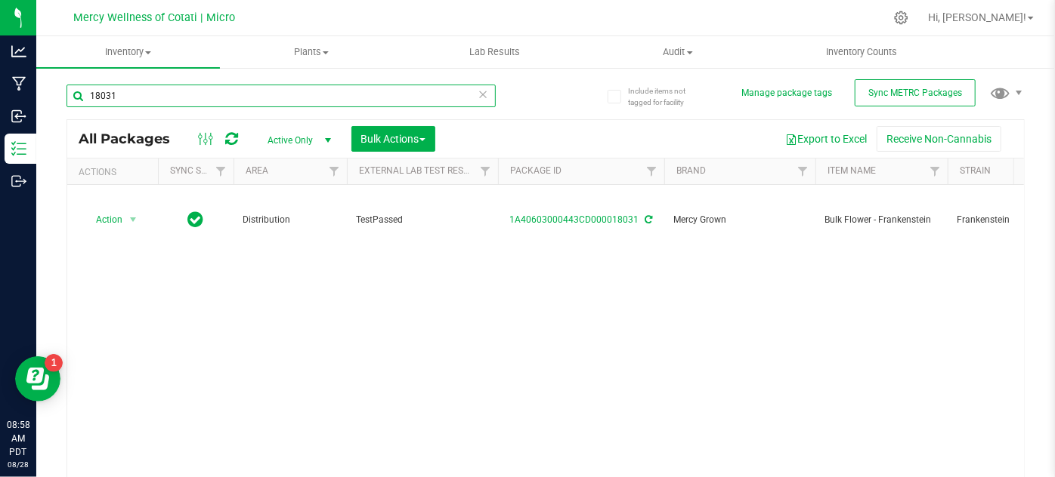
type input "18031"
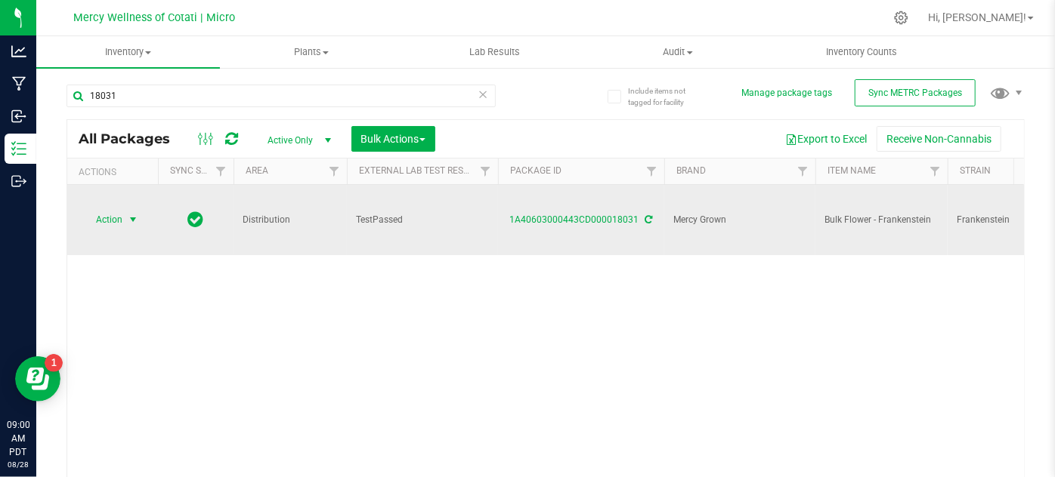
click at [114, 224] on span "Action" at bounding box center [102, 219] width 41 height 21
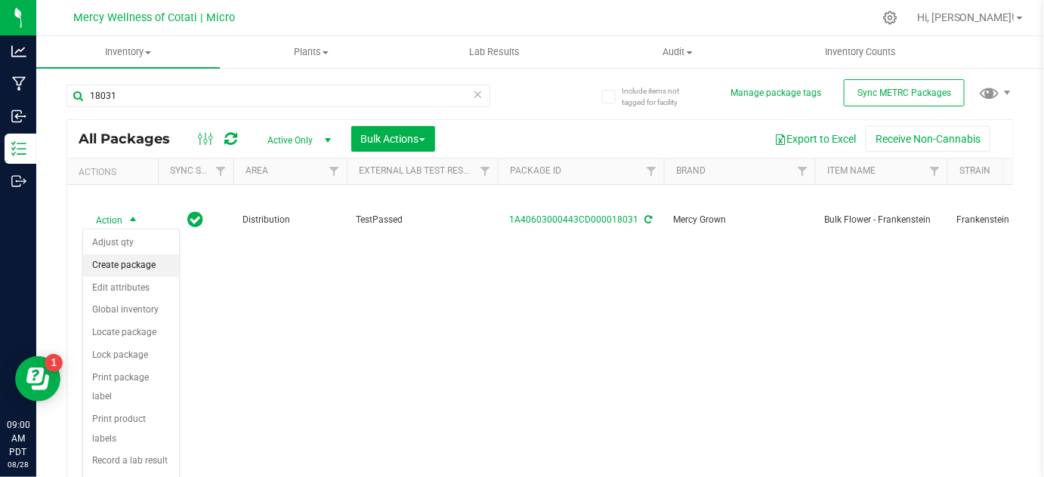
click at [128, 268] on li "Create package" at bounding box center [131, 266] width 96 height 23
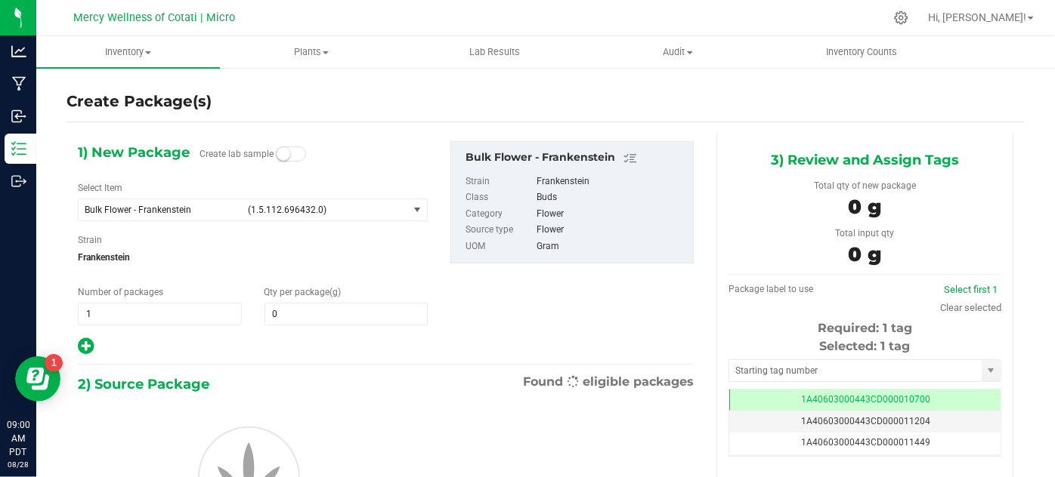
type input "0.0000"
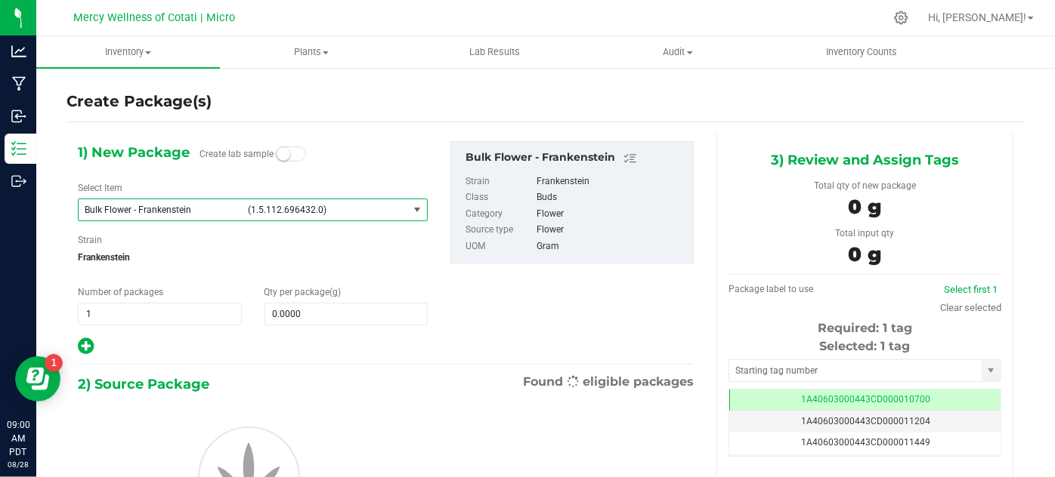
click at [336, 211] on span "(1.5.112.696432.0)" at bounding box center [325, 210] width 154 height 11
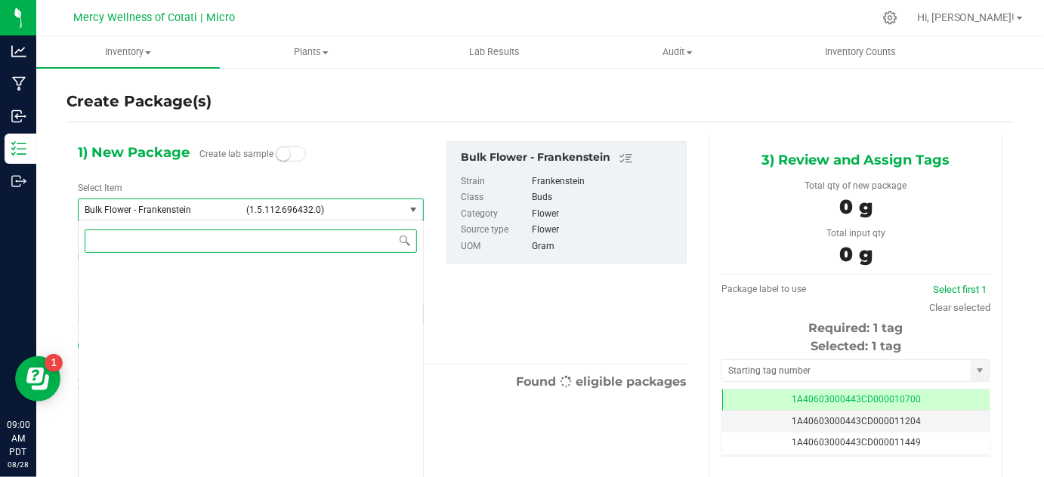
scroll to position [42534, 0]
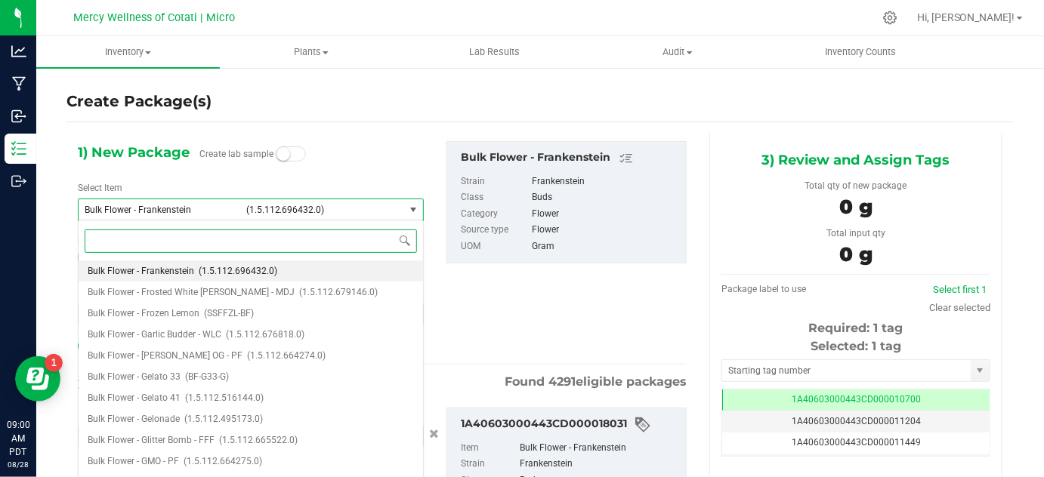
type input "0.0000 g"
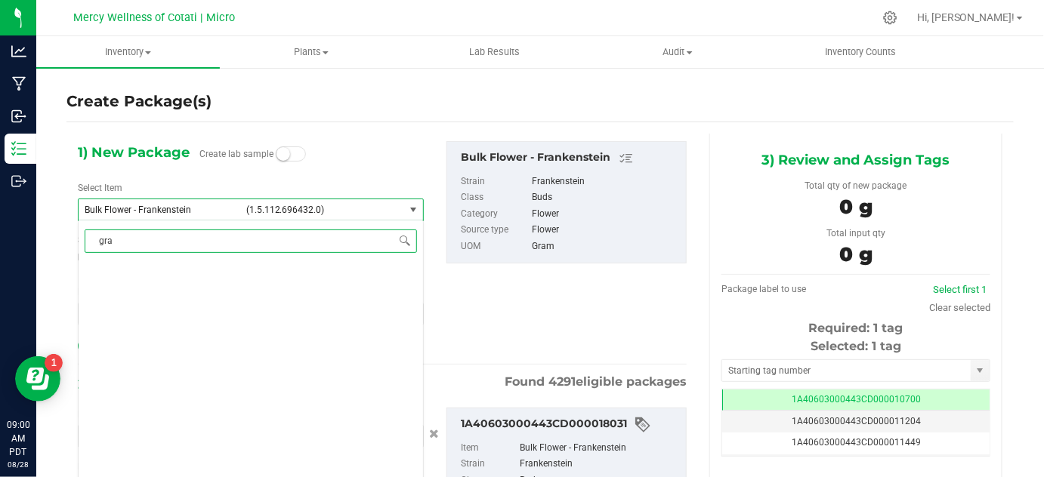
scroll to position [0, 0]
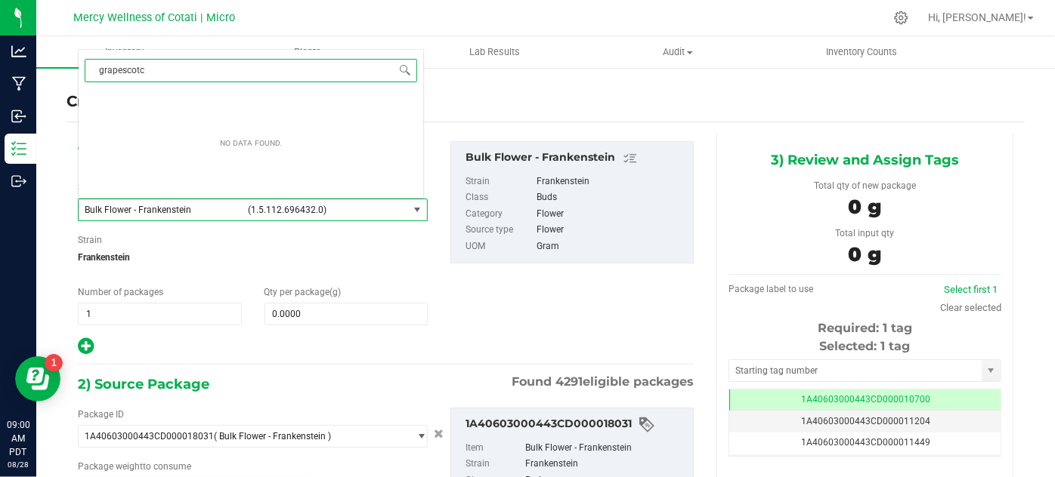
type input "grapescotch"
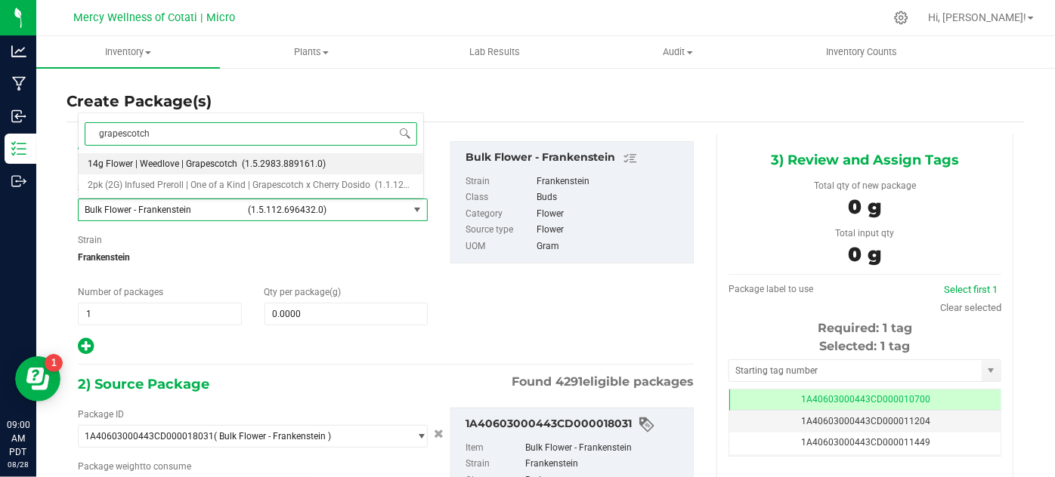
click at [207, 159] on span "14g Flower | Weedlove | Grapescotch" at bounding box center [163, 164] width 150 height 11
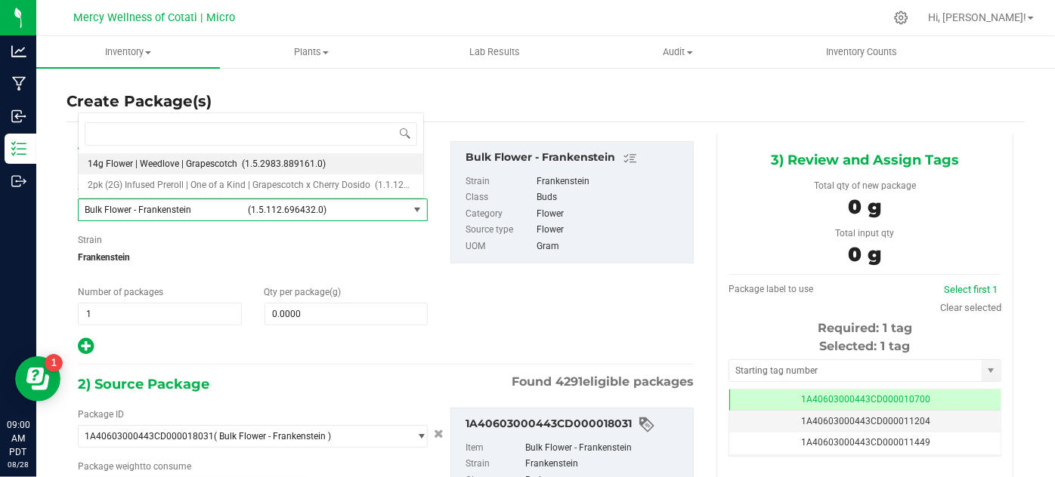
type input "0"
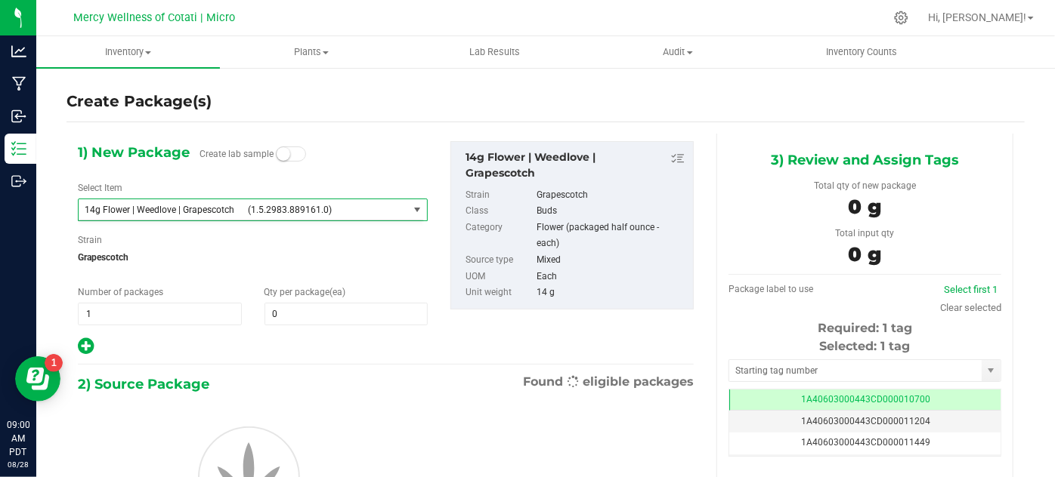
scroll to position [7931, 0]
click at [307, 322] on input "0" at bounding box center [346, 314] width 162 height 21
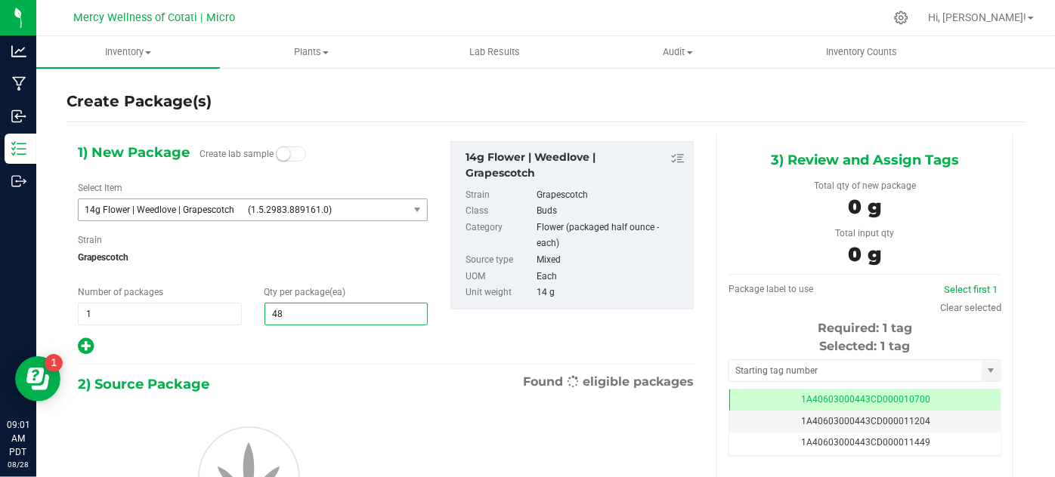
type input "480"
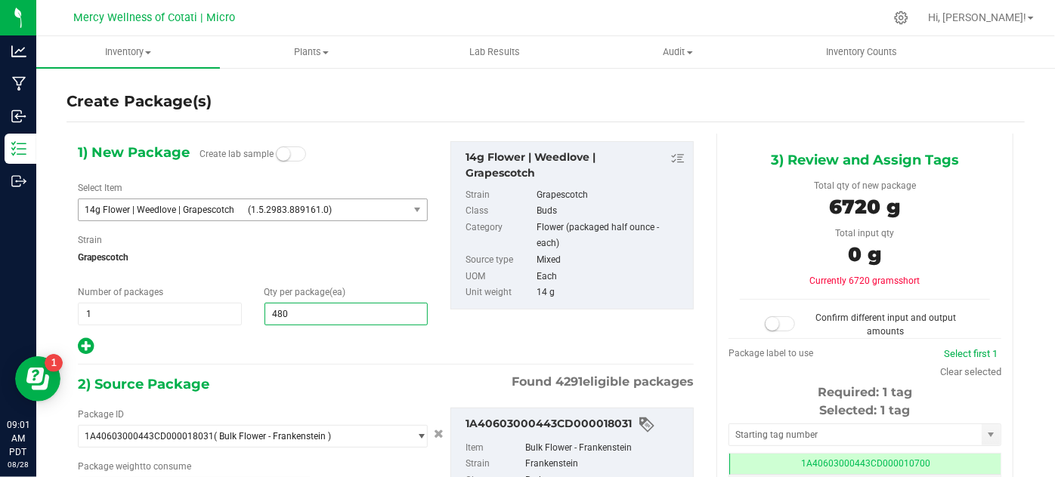
type input "0.0000 g"
type input "0"
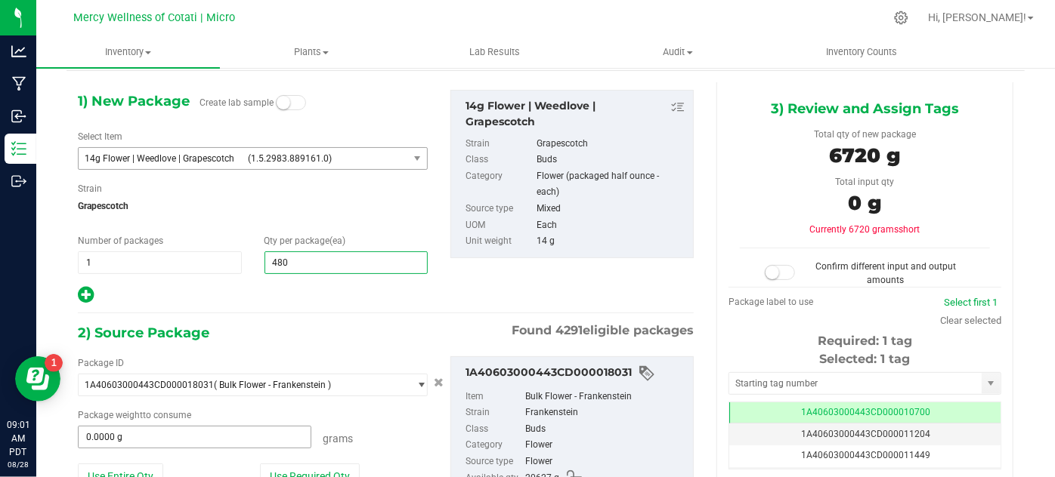
click at [181, 434] on input "0.0000 g" at bounding box center [195, 437] width 232 height 21
type input "480"
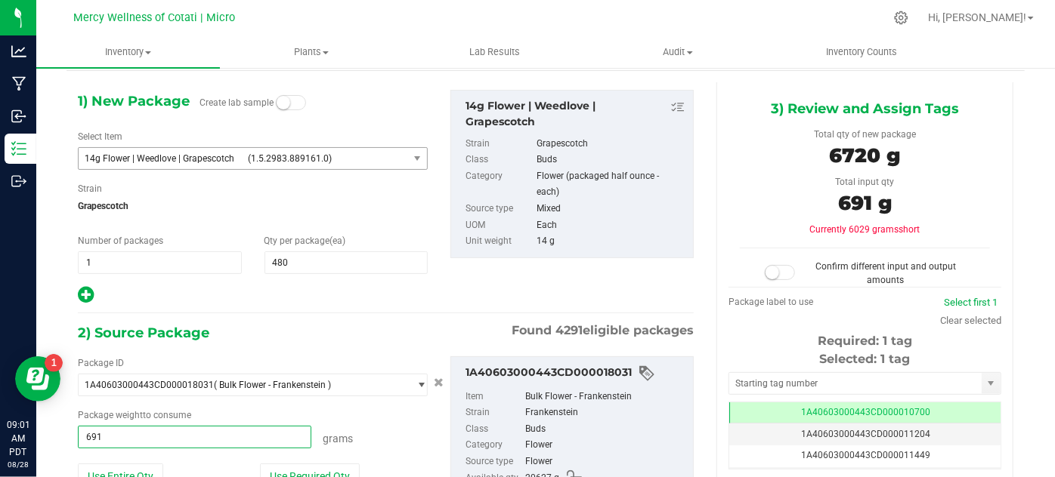
type input "6914"
click at [378, 332] on div "2) Source Package Found 4291 eligible packages" at bounding box center [386, 333] width 616 height 23
type input "6914.0000 g"
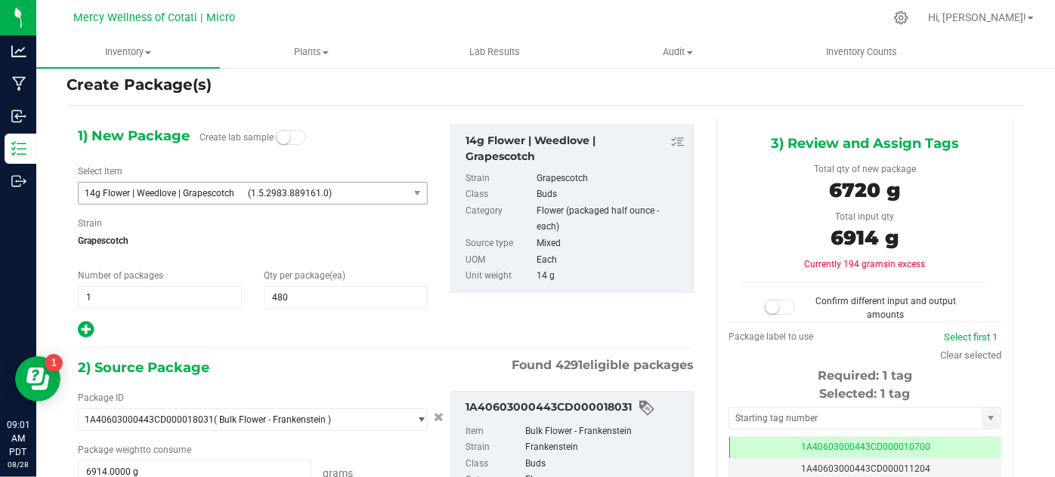
click at [776, 302] on span at bounding box center [779, 307] width 30 height 15
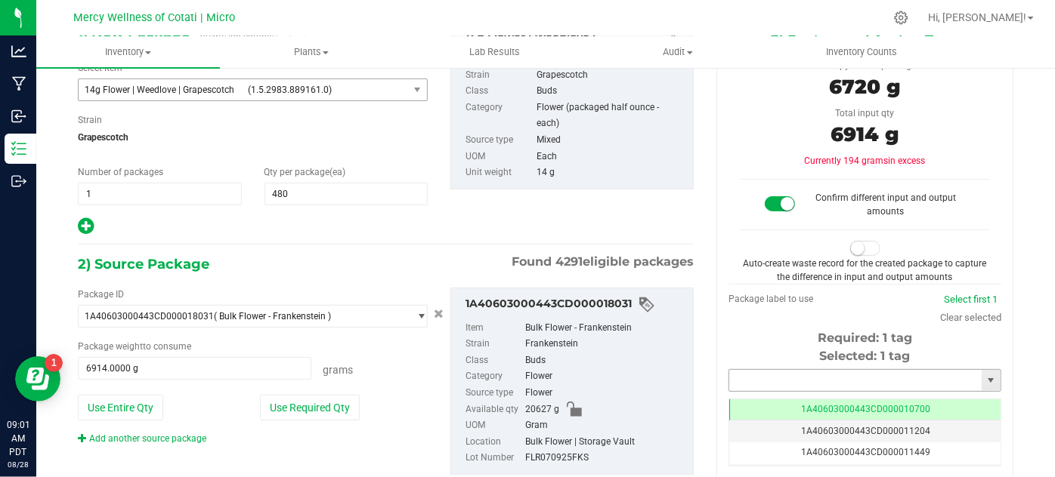
click at [839, 372] on input "text" at bounding box center [855, 380] width 252 height 21
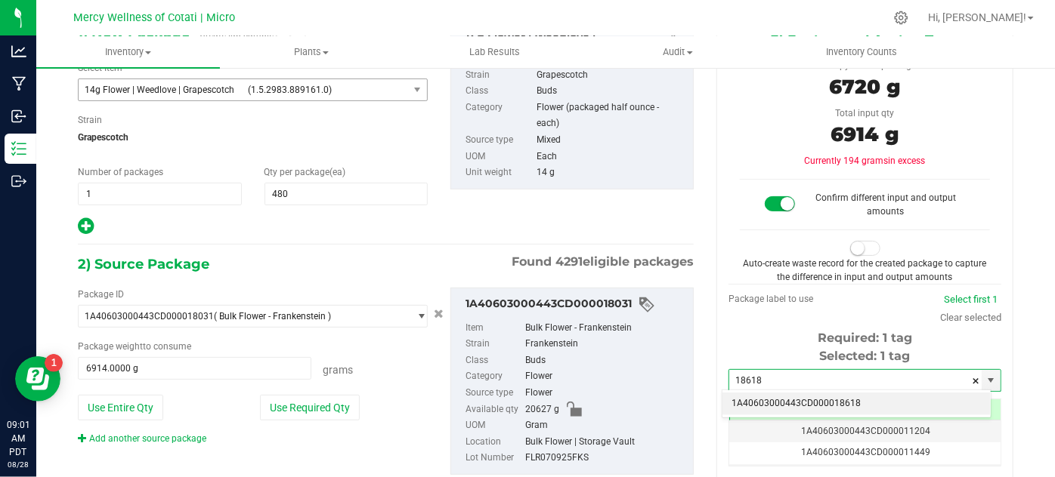
click at [851, 400] on li "1A40603000443CD000018618" at bounding box center [856, 404] width 268 height 23
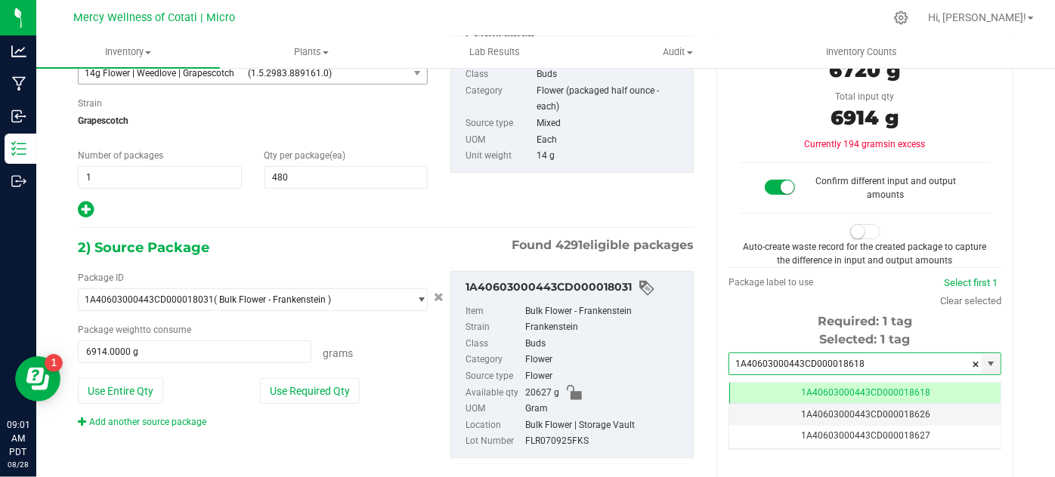
type input "1A40603000443CD000018618"
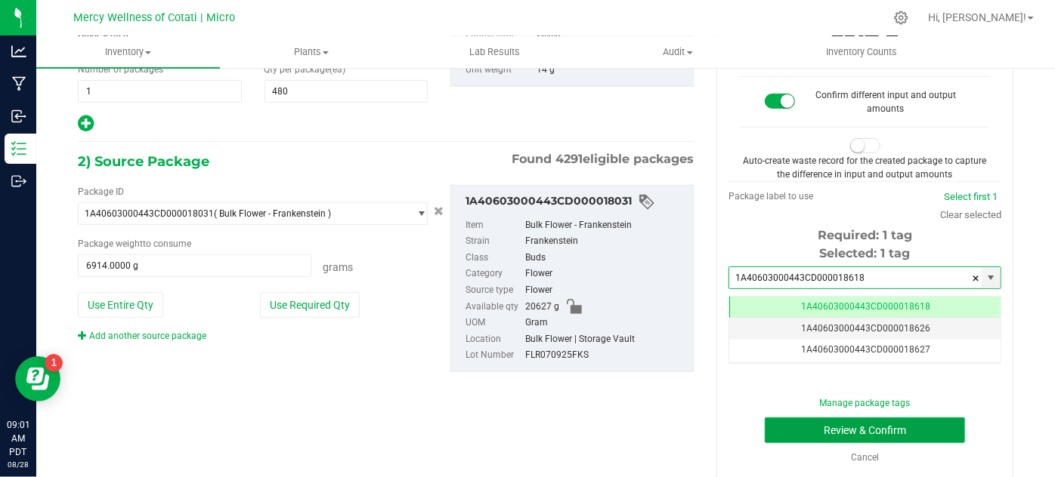
click at [764, 431] on button "Review & Confirm" at bounding box center [864, 431] width 200 height 26
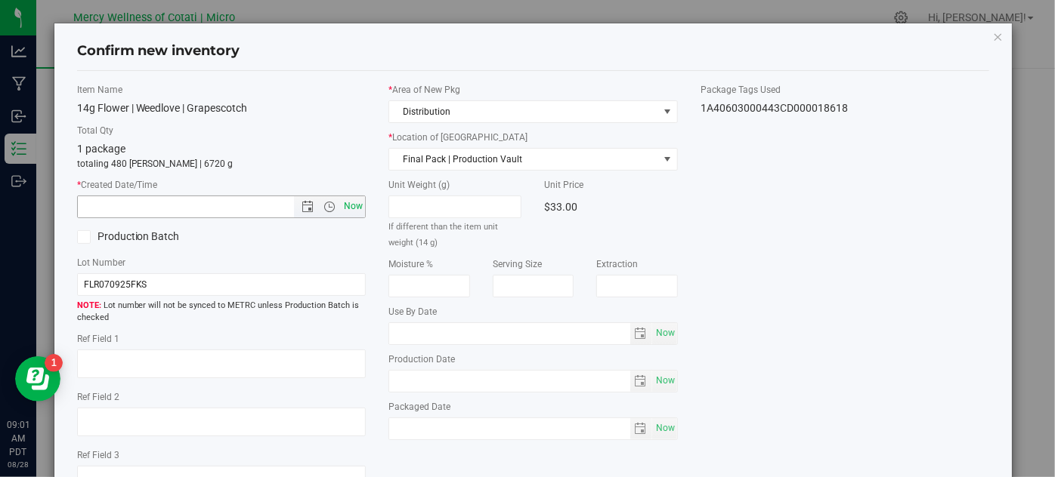
click at [352, 205] on span "Now" at bounding box center [354, 207] width 26 height 22
type input "[DATE] 9:01 AM"
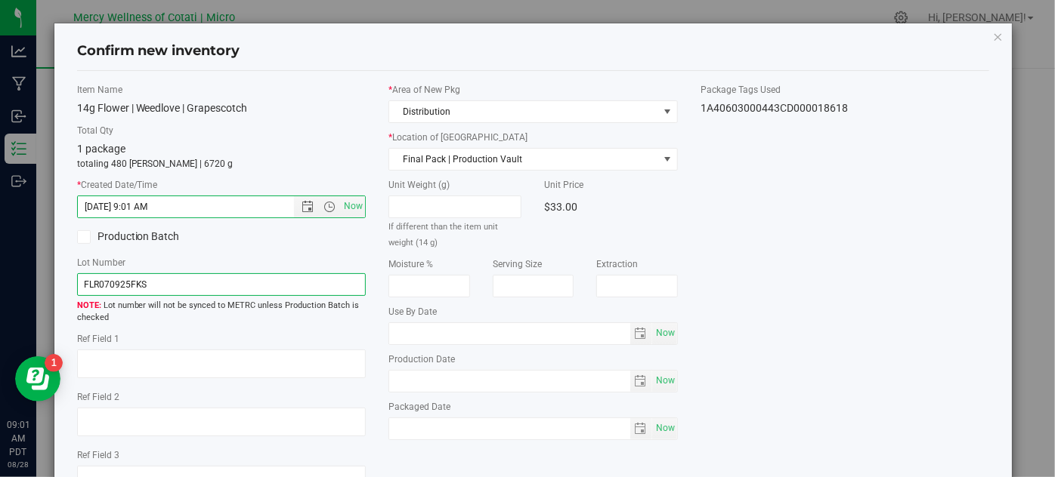
click at [308, 283] on input "FLR070925FKS" at bounding box center [221, 284] width 289 height 23
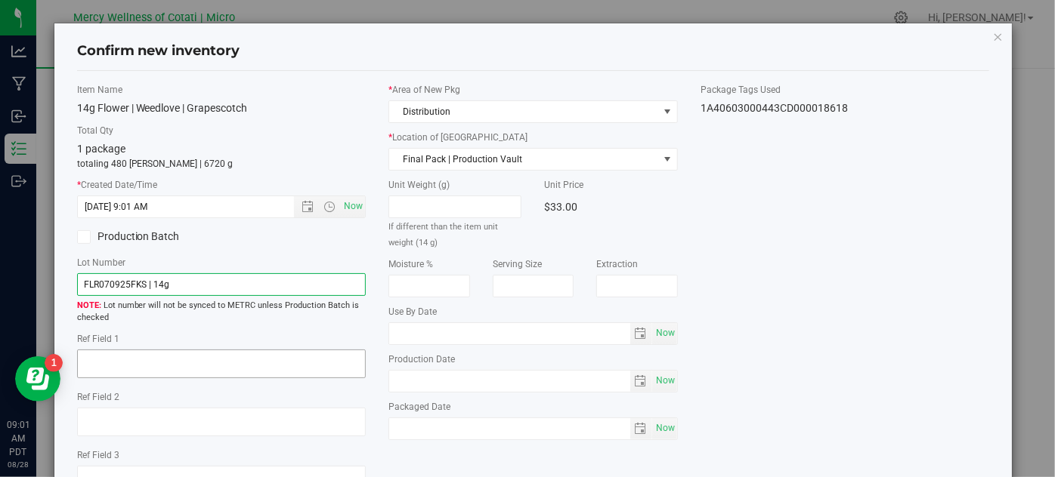
type input "FLR070925FKS | 14g"
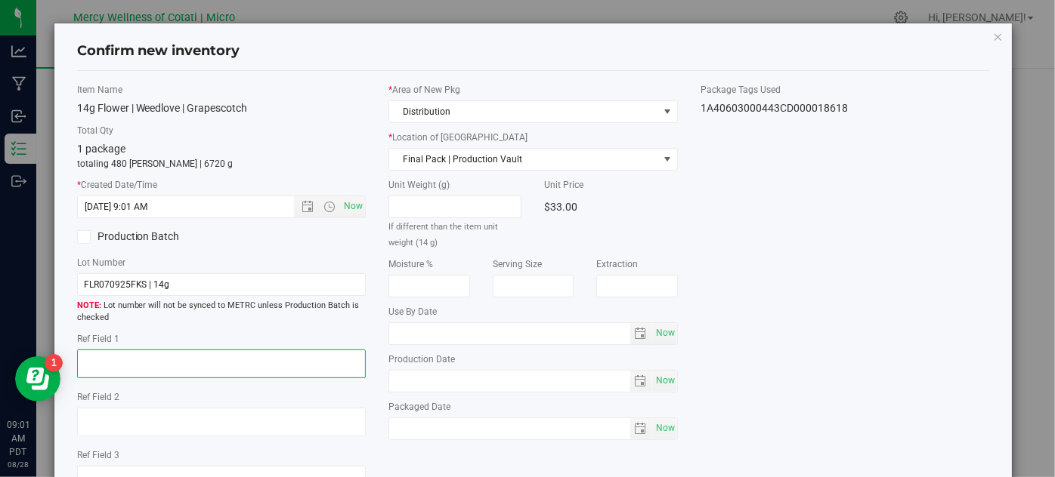
click at [318, 368] on textarea at bounding box center [221, 364] width 289 height 29
type textarea "16"
click at [657, 324] on span "Now" at bounding box center [665, 334] width 26 height 22
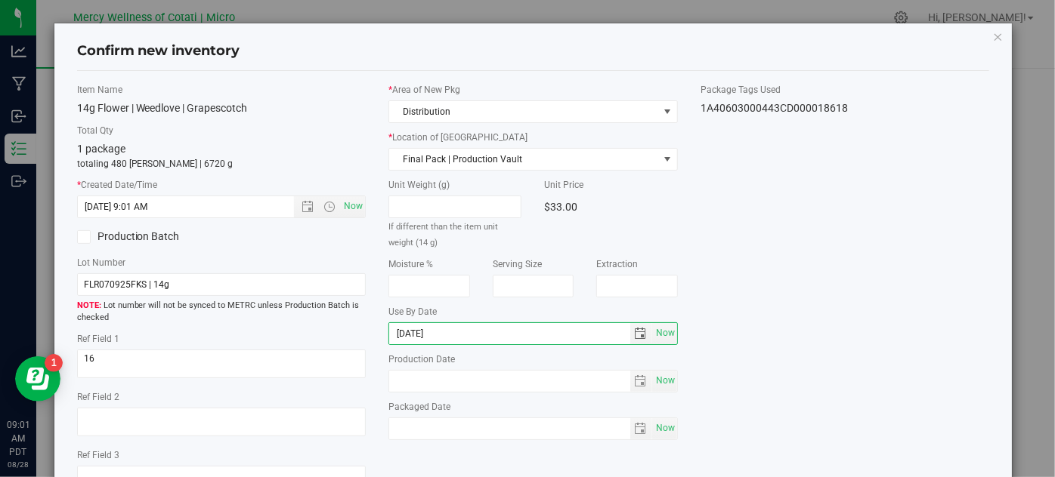
type input "[DATE]"
click at [895, 239] on div "Item Name 14g Flower | Weedlove | Grapescotch Total Qty 1 package totaling 480 …" at bounding box center [533, 295] width 935 height 424
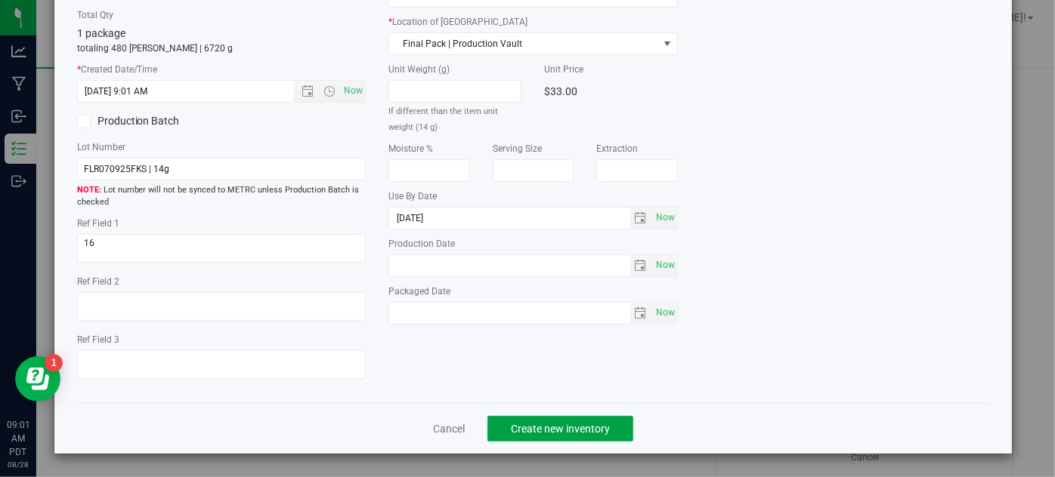
click at [620, 426] on button "Create new inventory" at bounding box center [560, 429] width 146 height 26
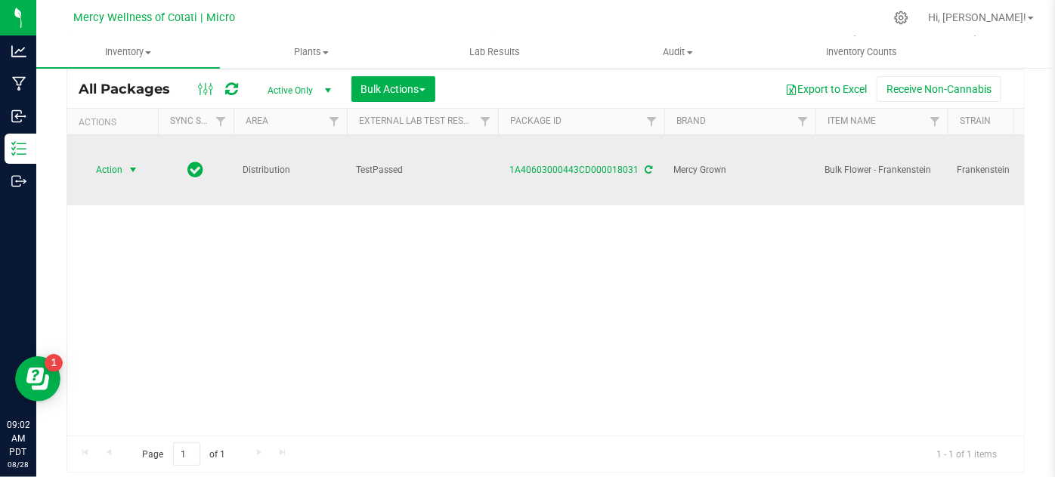
click at [128, 168] on span "select" at bounding box center [133, 170] width 12 height 12
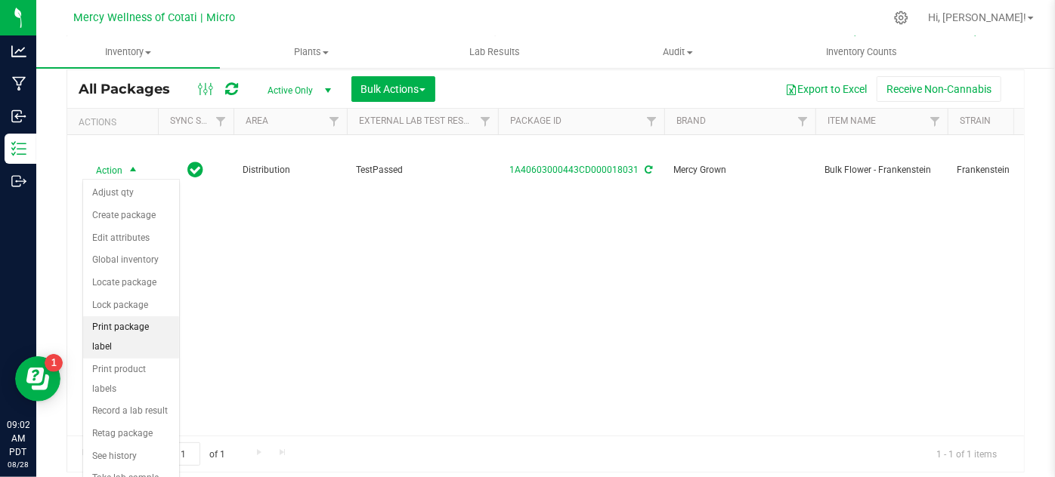
click at [139, 323] on li "Print package label" at bounding box center [131, 338] width 96 height 42
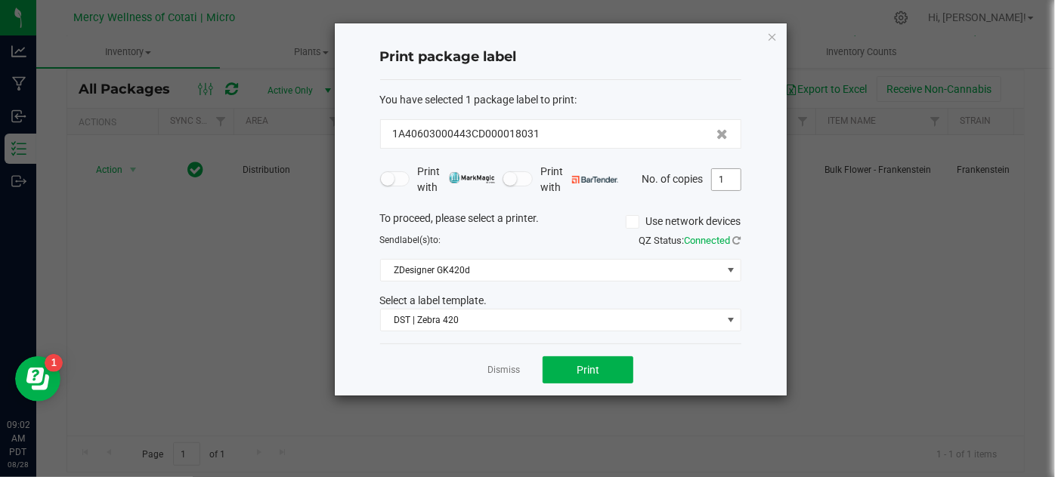
click at [727, 183] on input "1" at bounding box center [726, 179] width 29 height 21
click at [620, 361] on button "Print" at bounding box center [587, 370] width 91 height 27
click at [736, 178] on input "2" at bounding box center [726, 179] width 29 height 21
type input "6"
click at [584, 364] on span "Print" at bounding box center [587, 370] width 23 height 12
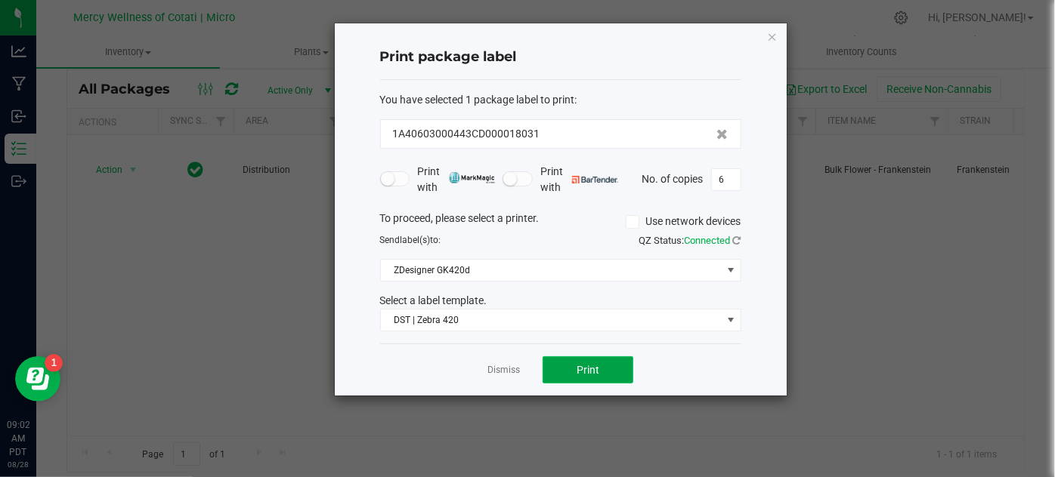
click at [574, 364] on button "Print" at bounding box center [587, 370] width 91 height 27
